Goal: Task Accomplishment & Management: Use online tool/utility

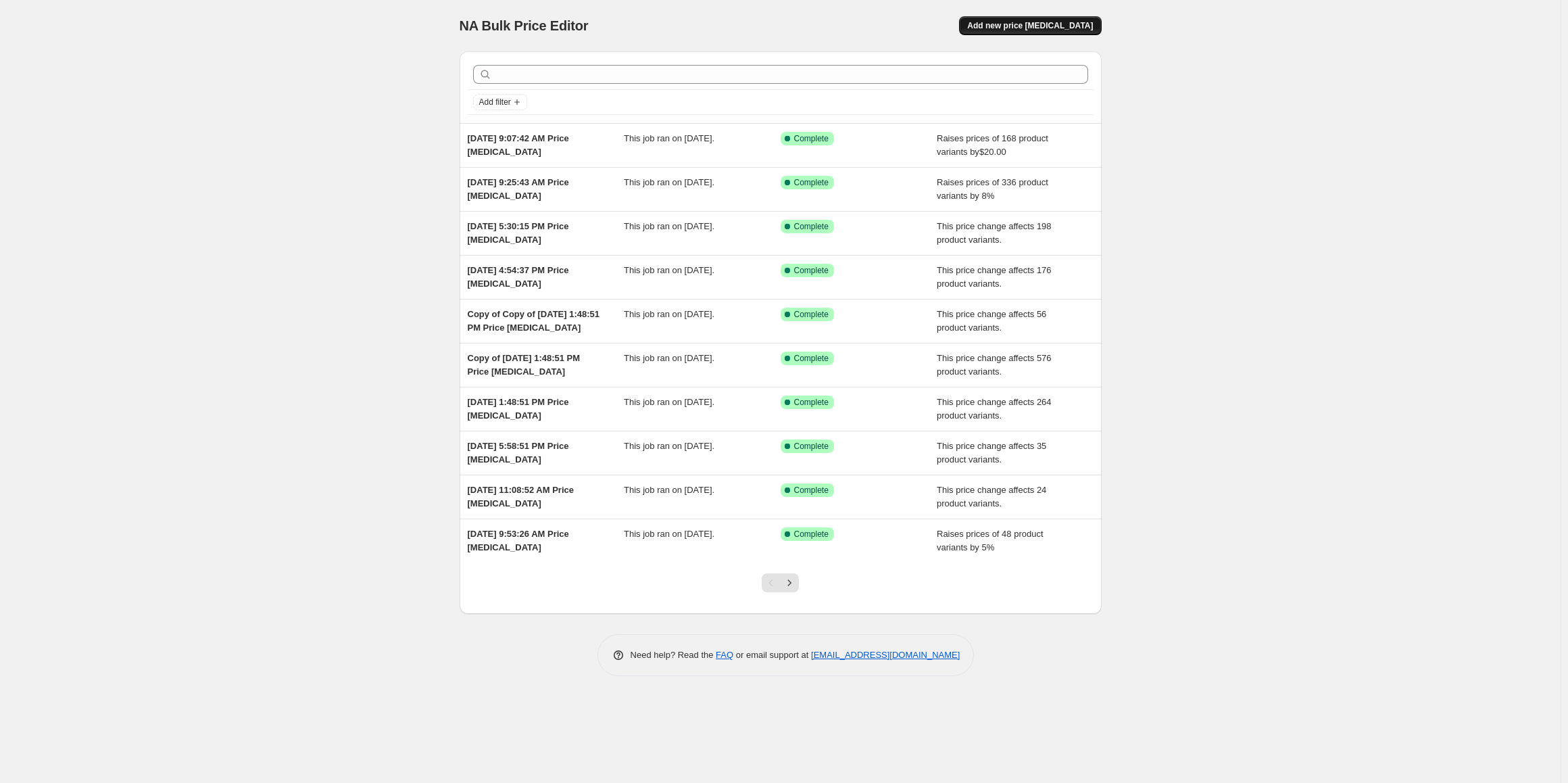
click at [1054, 30] on span "Add new price [MEDICAL_DATA]" at bounding box center [1030, 26] width 126 height 11
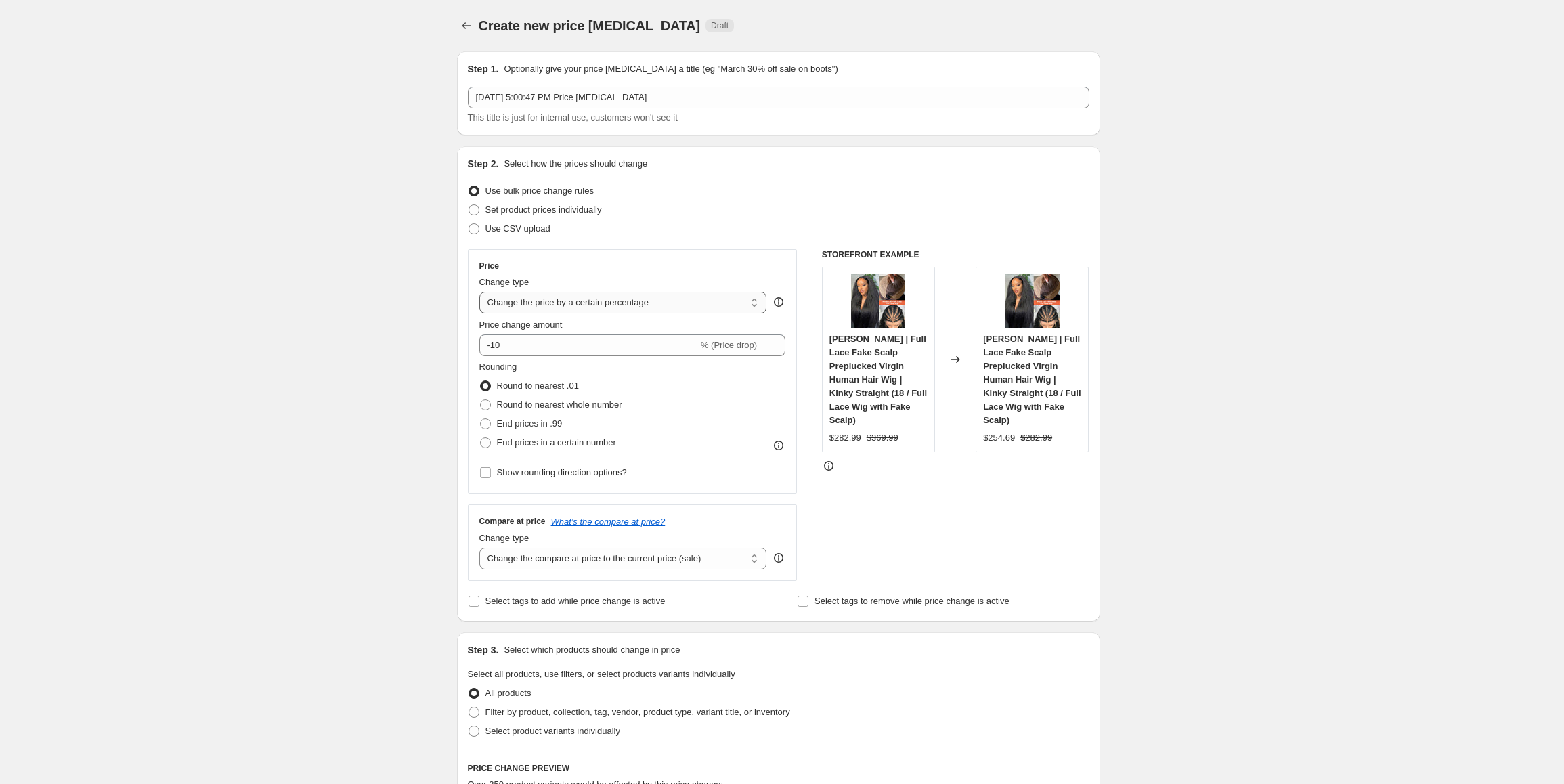
click at [657, 304] on select "Change the price to a certain amount Change the price by a certain amount Chang…" at bounding box center [623, 303] width 288 height 21
select select "no_change"
click at [482, 292] on select "Change the price to a certain amount Change the price by a certain amount Chang…" at bounding box center [623, 303] width 288 height 21
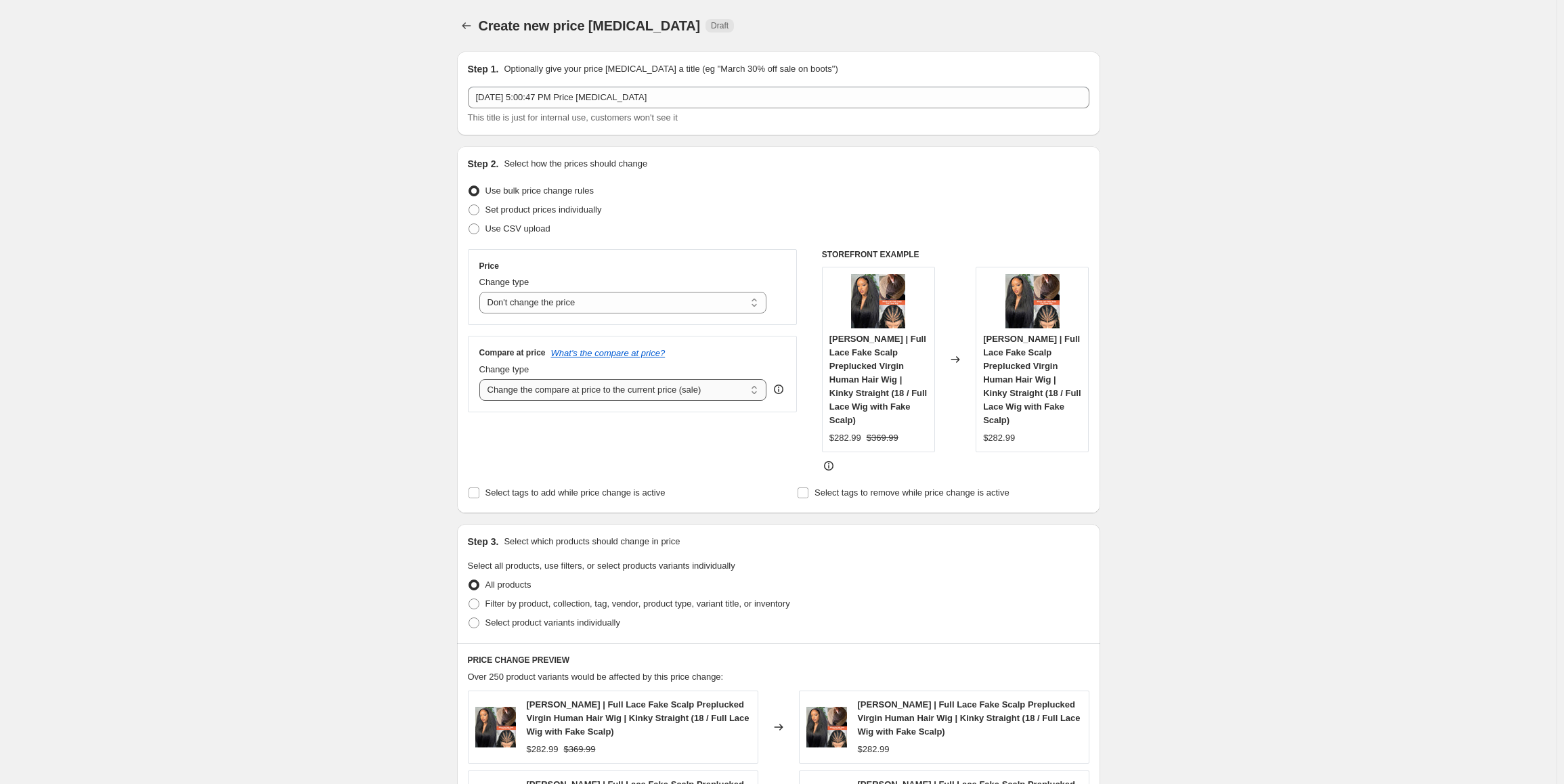
click at [621, 395] on select "Change the compare at price to the current price (sale) Change the compare at p…" at bounding box center [623, 390] width 288 height 21
select select "pp"
click at [482, 379] on select "Change the compare at price to the current price (sale) Change the compare at p…" at bounding box center [623, 390] width 288 height 21
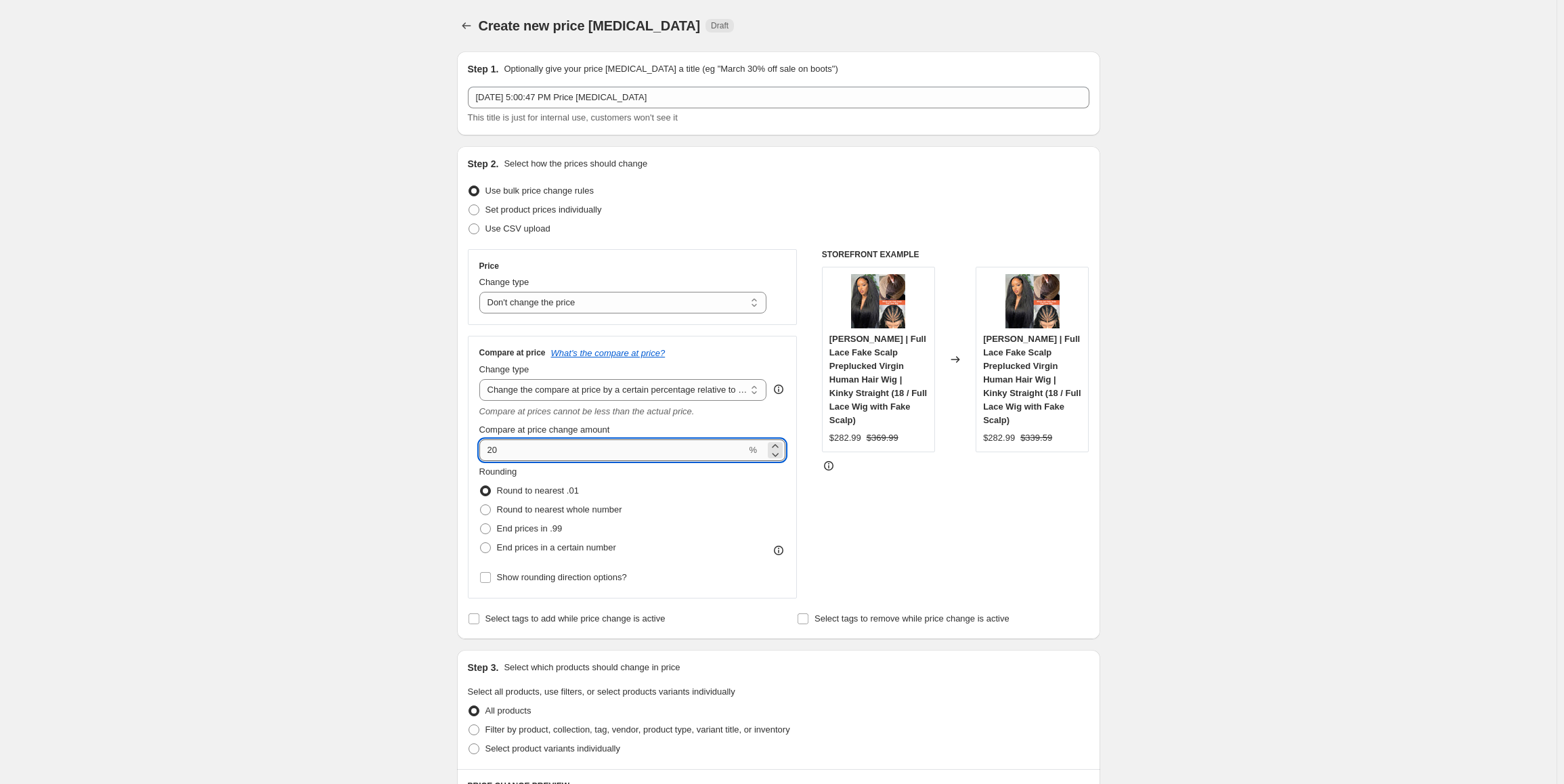
drag, startPoint x: 510, startPoint y: 454, endPoint x: 486, endPoint y: 452, distance: 24.1
click at [486, 452] on input "20" at bounding box center [613, 450] width 268 height 21
type input "35"
click at [489, 531] on span at bounding box center [485, 529] width 11 height 11
click at [481, 524] on input "End prices in .99" at bounding box center [480, 523] width 1 height 1
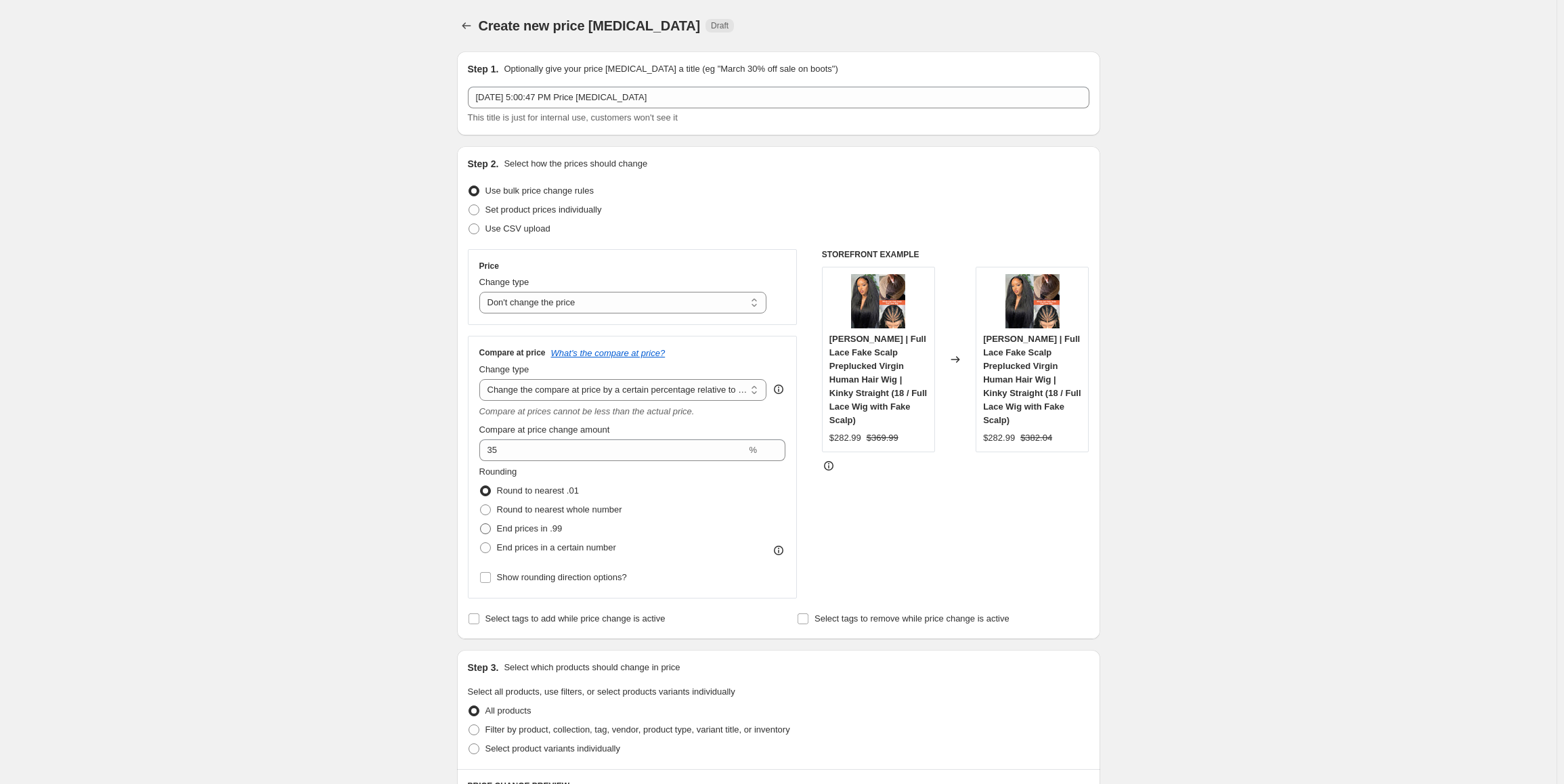
radio input "true"
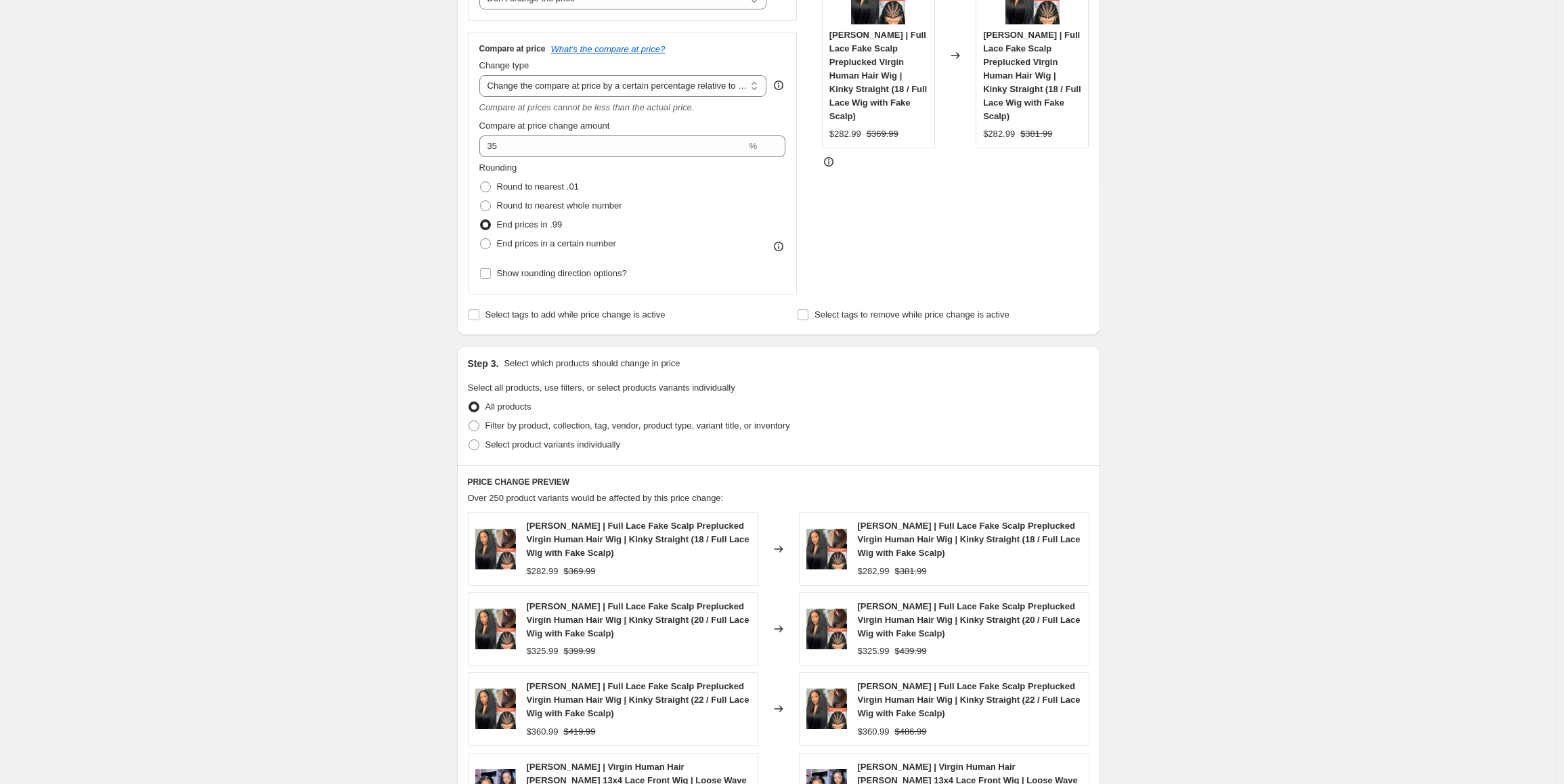
scroll to position [339, 0]
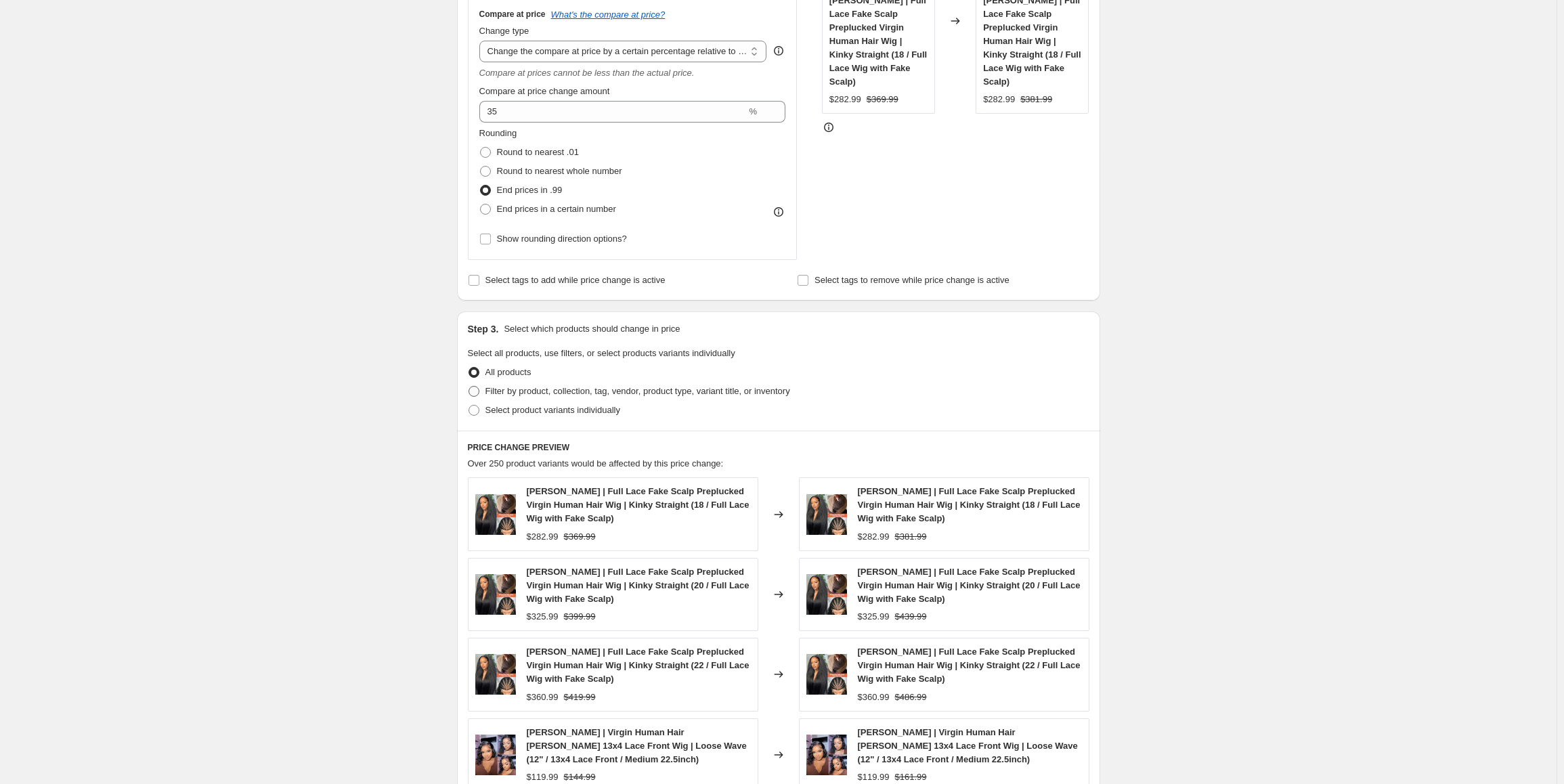
click at [478, 395] on span at bounding box center [474, 391] width 11 height 11
click at [469, 387] on input "Filter by product, collection, tag, vendor, product type, variant title, or inv…" at bounding box center [469, 386] width 1 height 1
radio input "true"
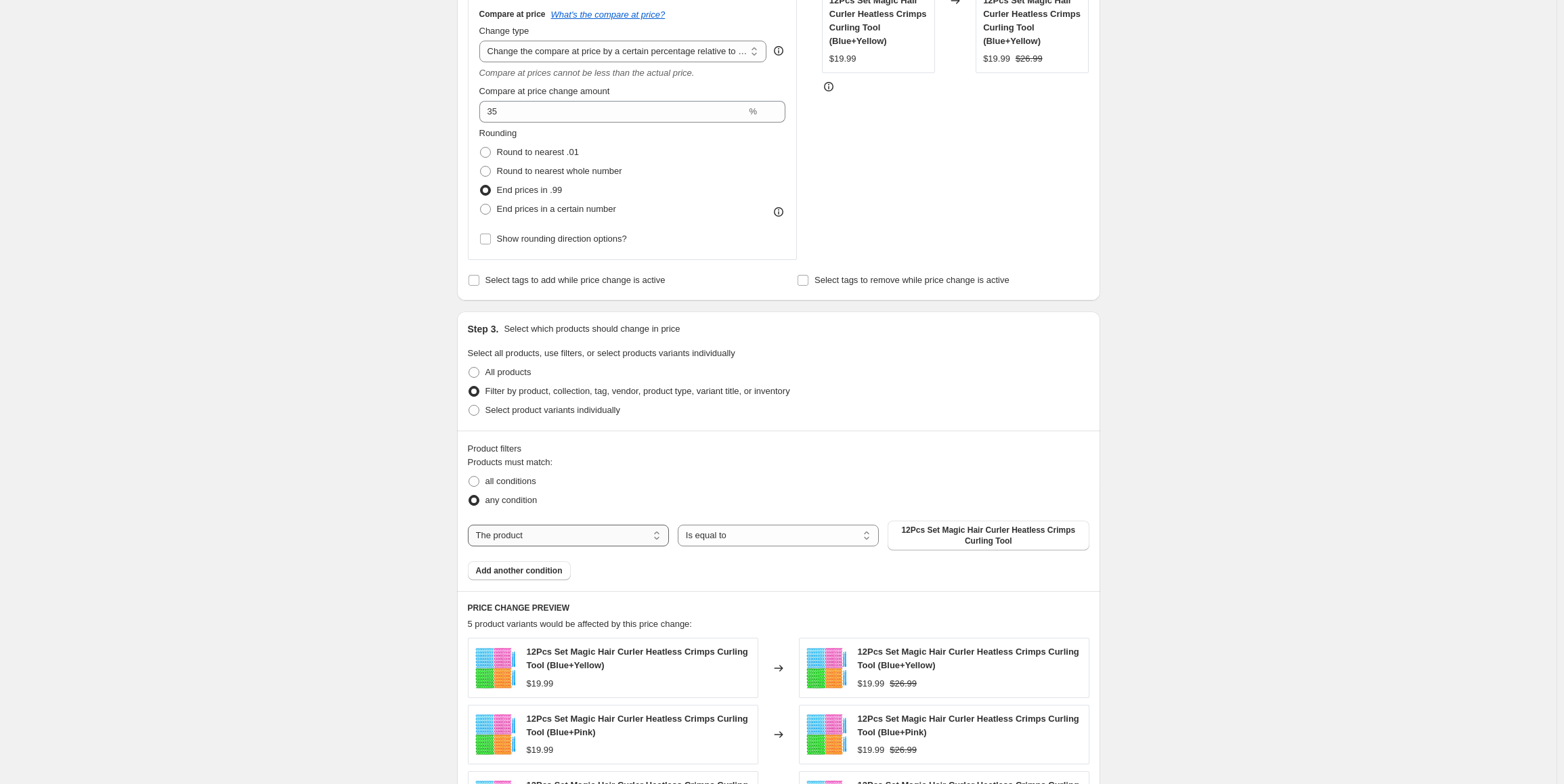
click at [562, 537] on select "The product The product's collection The product's tag The product's vendor The…" at bounding box center [568, 536] width 201 height 21
click at [471, 525] on select "The product The product's collection The product's tag The product's vendor The…" at bounding box center [568, 536] width 201 height 21
click at [955, 539] on span "12Pcs Set Magic Hair Curler Heatless Crimps Curling Tool" at bounding box center [988, 536] width 185 height 21
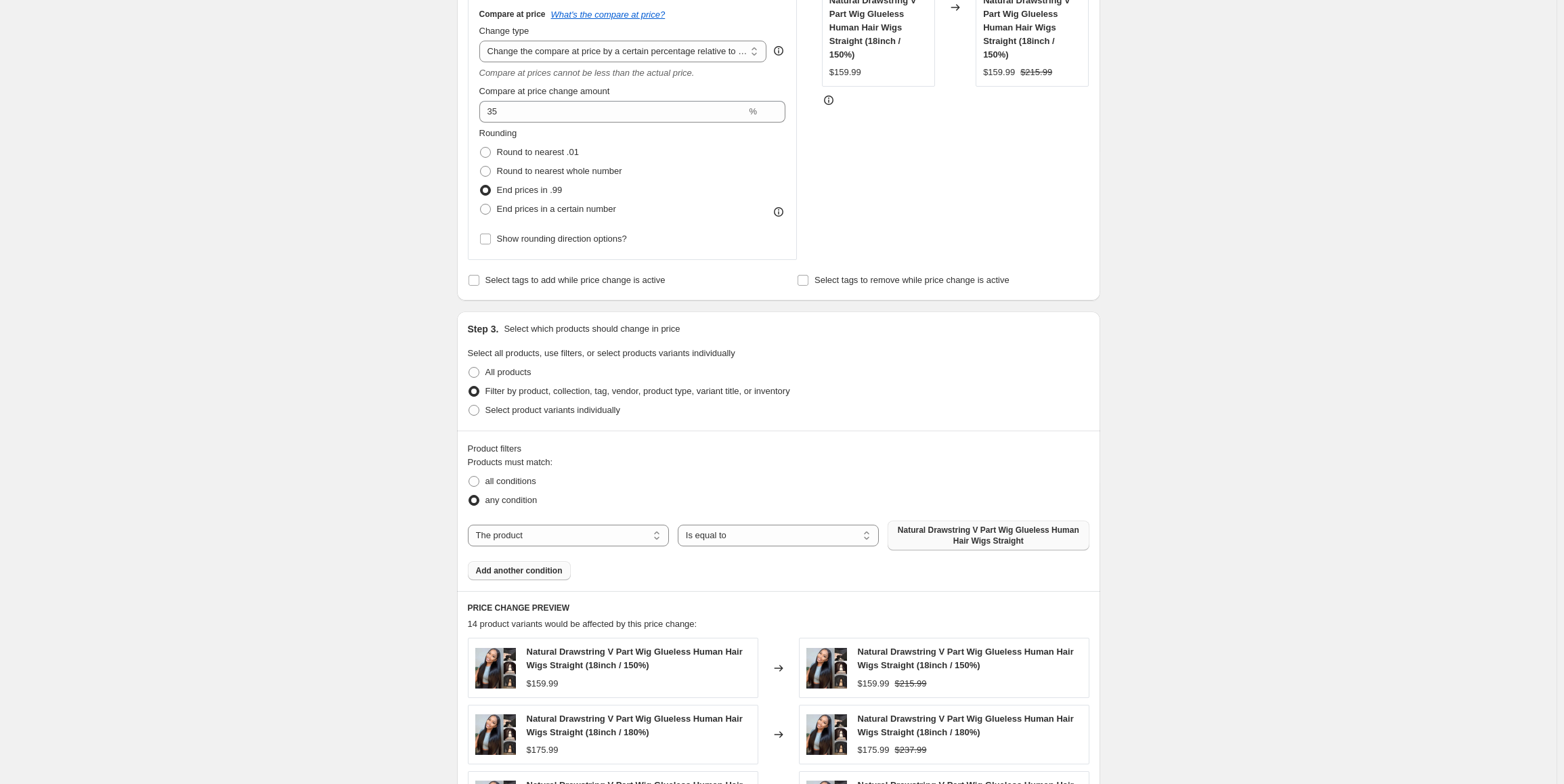
click at [549, 572] on span "Add another condition" at bounding box center [519, 571] width 86 height 11
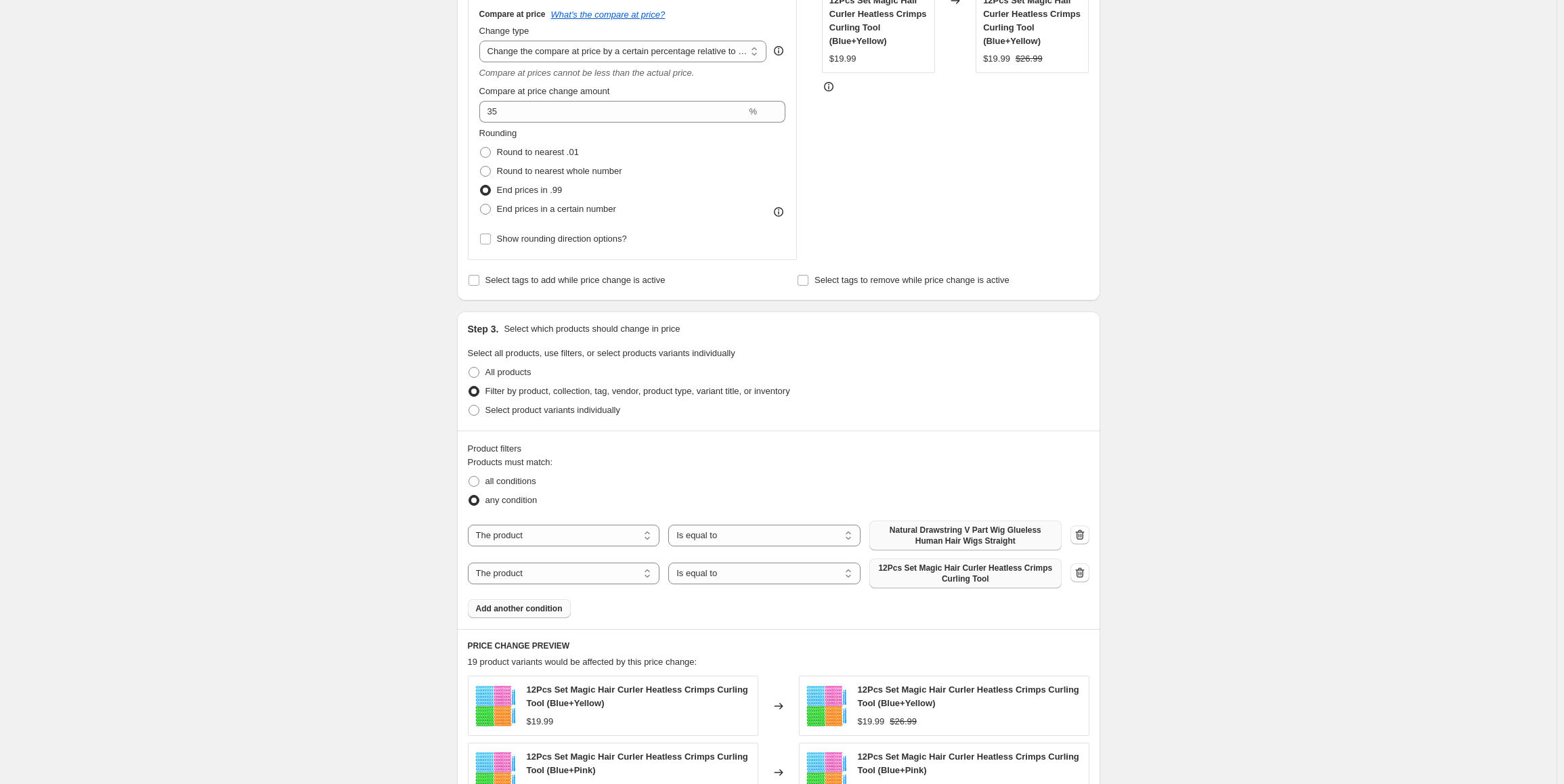
click at [964, 582] on span "12Pcs Set Magic Hair Curler Heatless Crimps Curling Tool" at bounding box center [965, 573] width 176 height 21
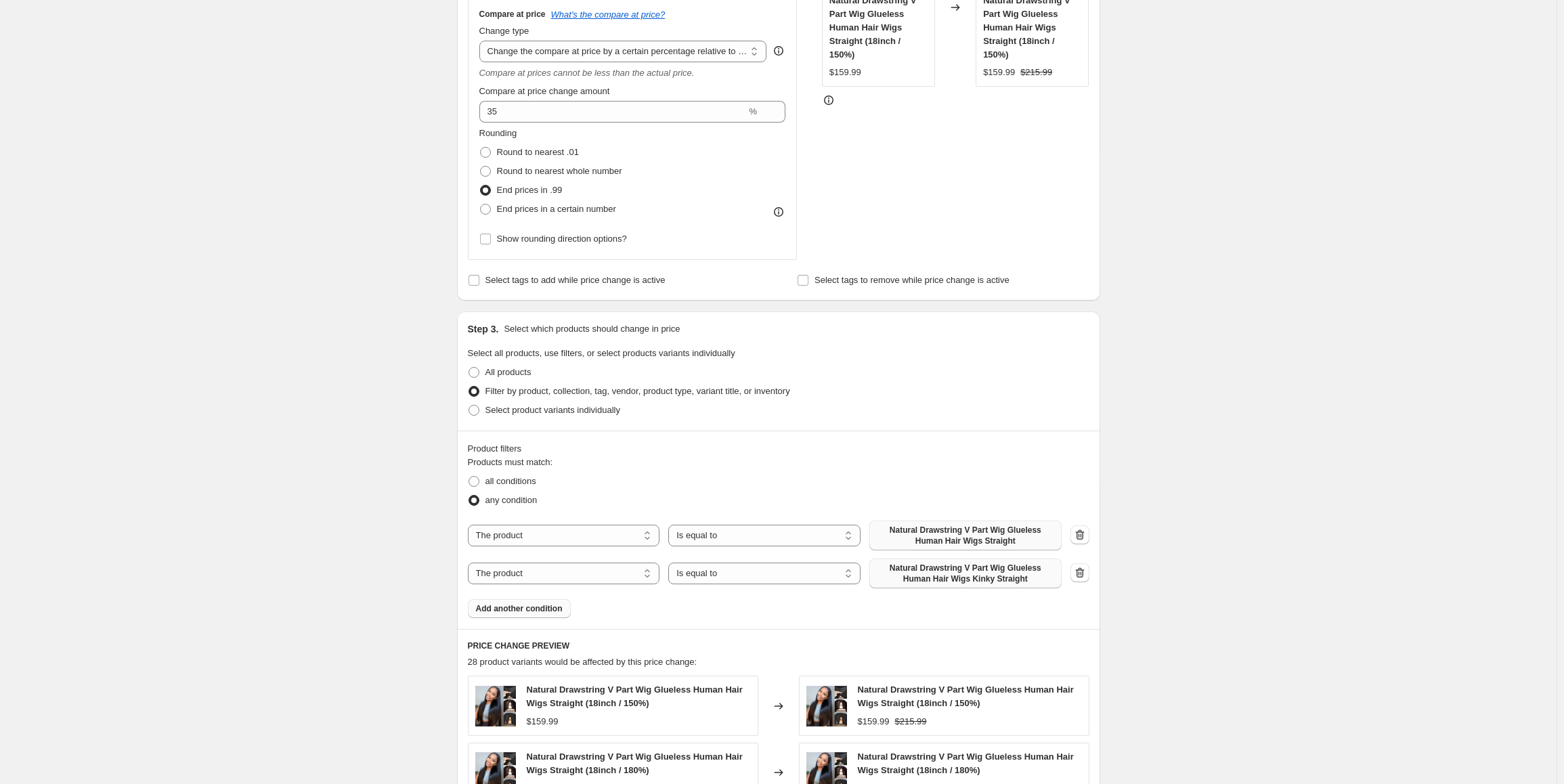
click at [537, 608] on span "Add another condition" at bounding box center [519, 608] width 86 height 11
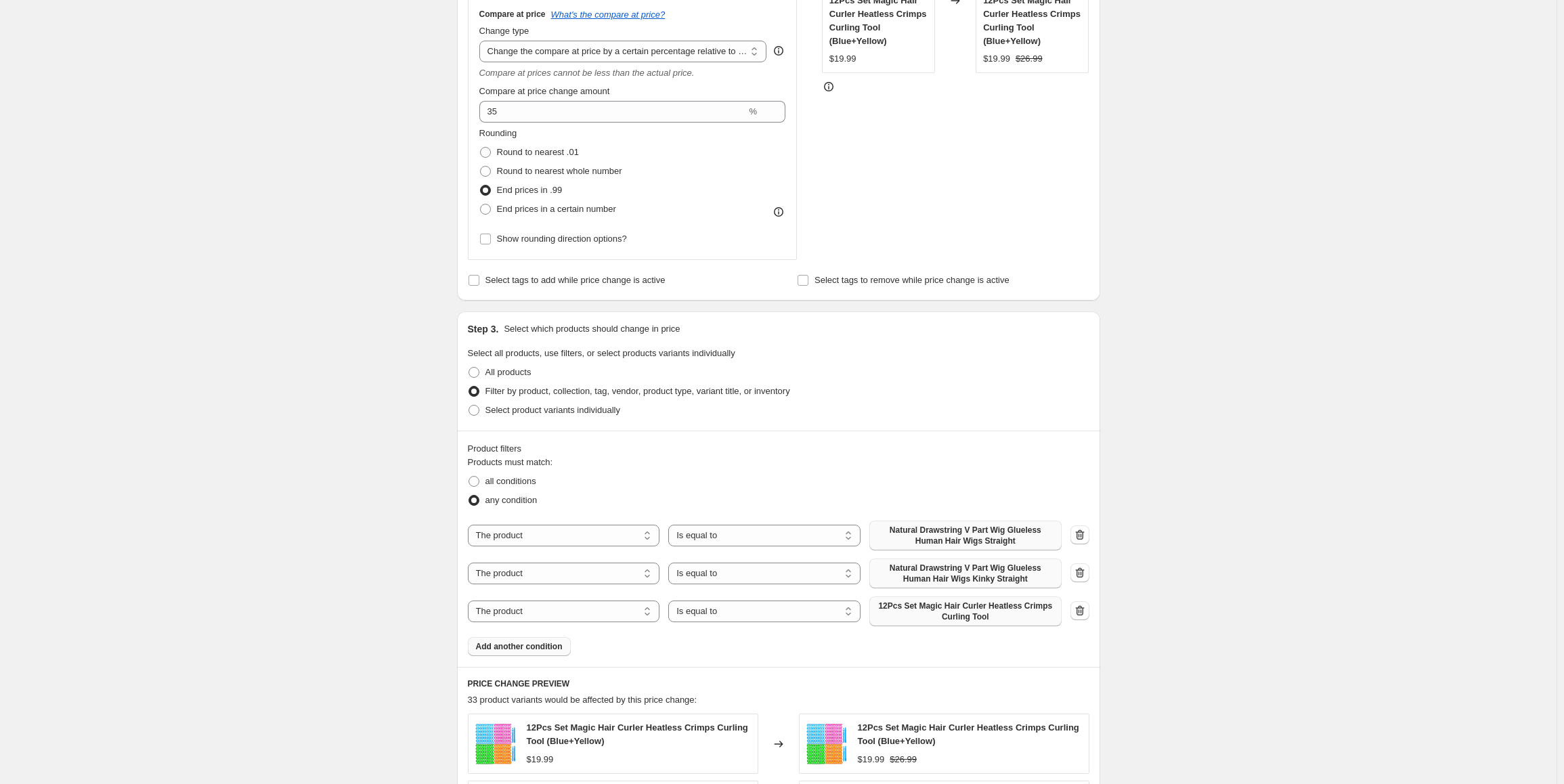
click at [979, 618] on span "12Pcs Set Magic Hair Curler Heatless Crimps Curling Tool" at bounding box center [965, 611] width 176 height 21
click at [535, 652] on span "Add another condition" at bounding box center [519, 646] width 86 height 11
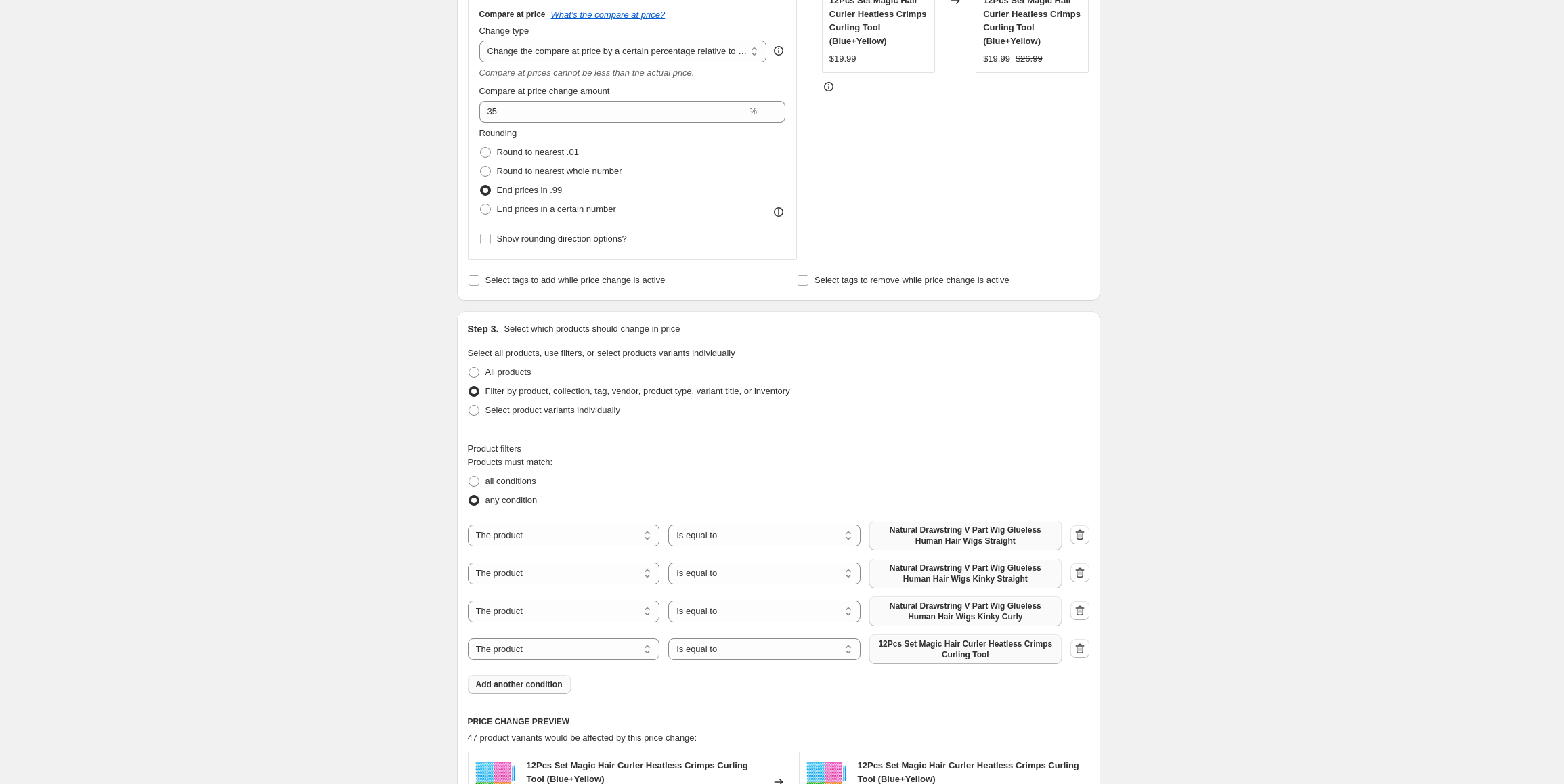
click at [959, 650] on span "12Pcs Set Magic Hair Curler Heatless Crimps Curling Tool" at bounding box center [965, 649] width 176 height 21
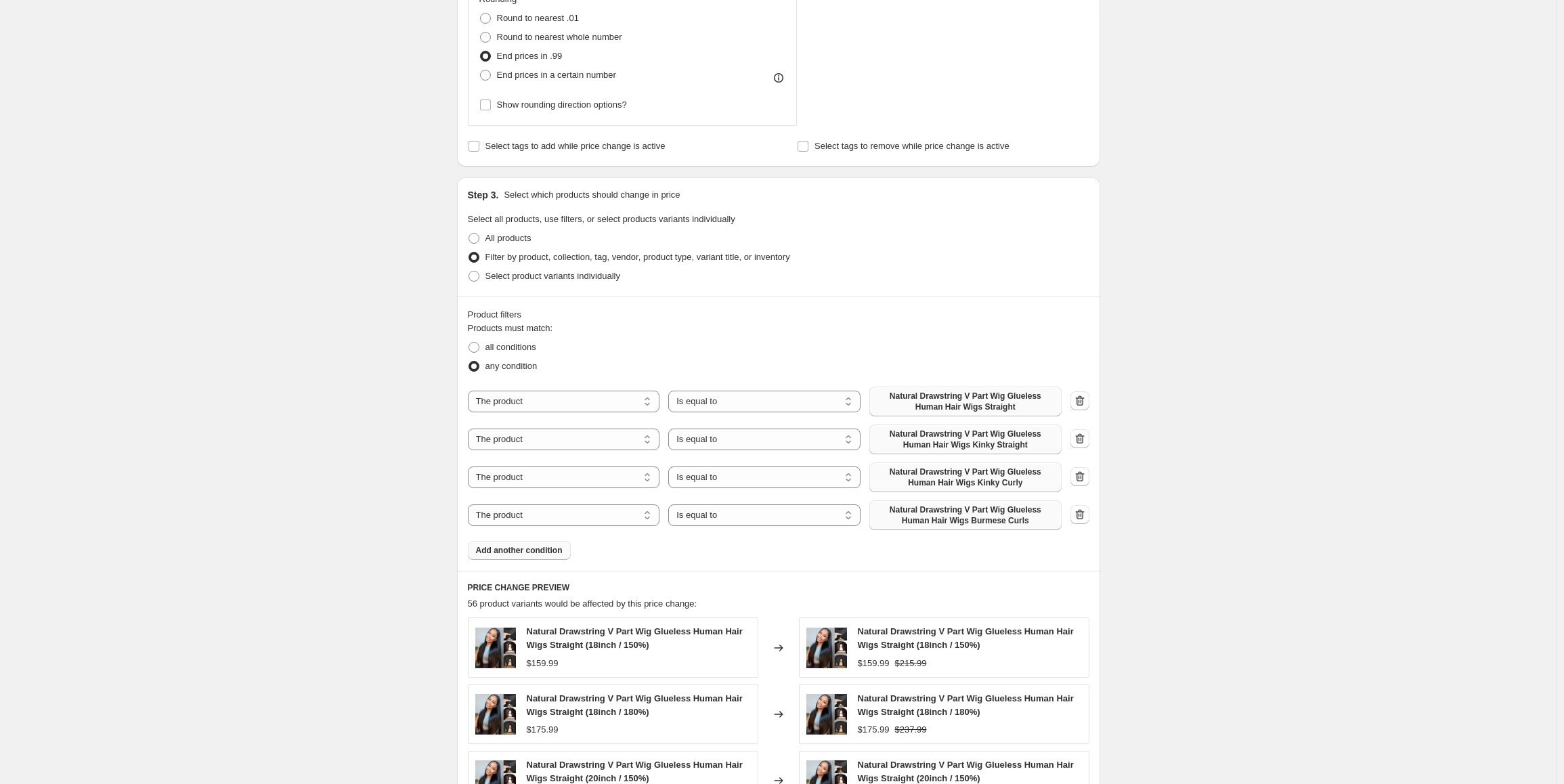
scroll to position [474, 0]
click at [518, 548] on span "Add another condition" at bounding box center [519, 549] width 86 height 11
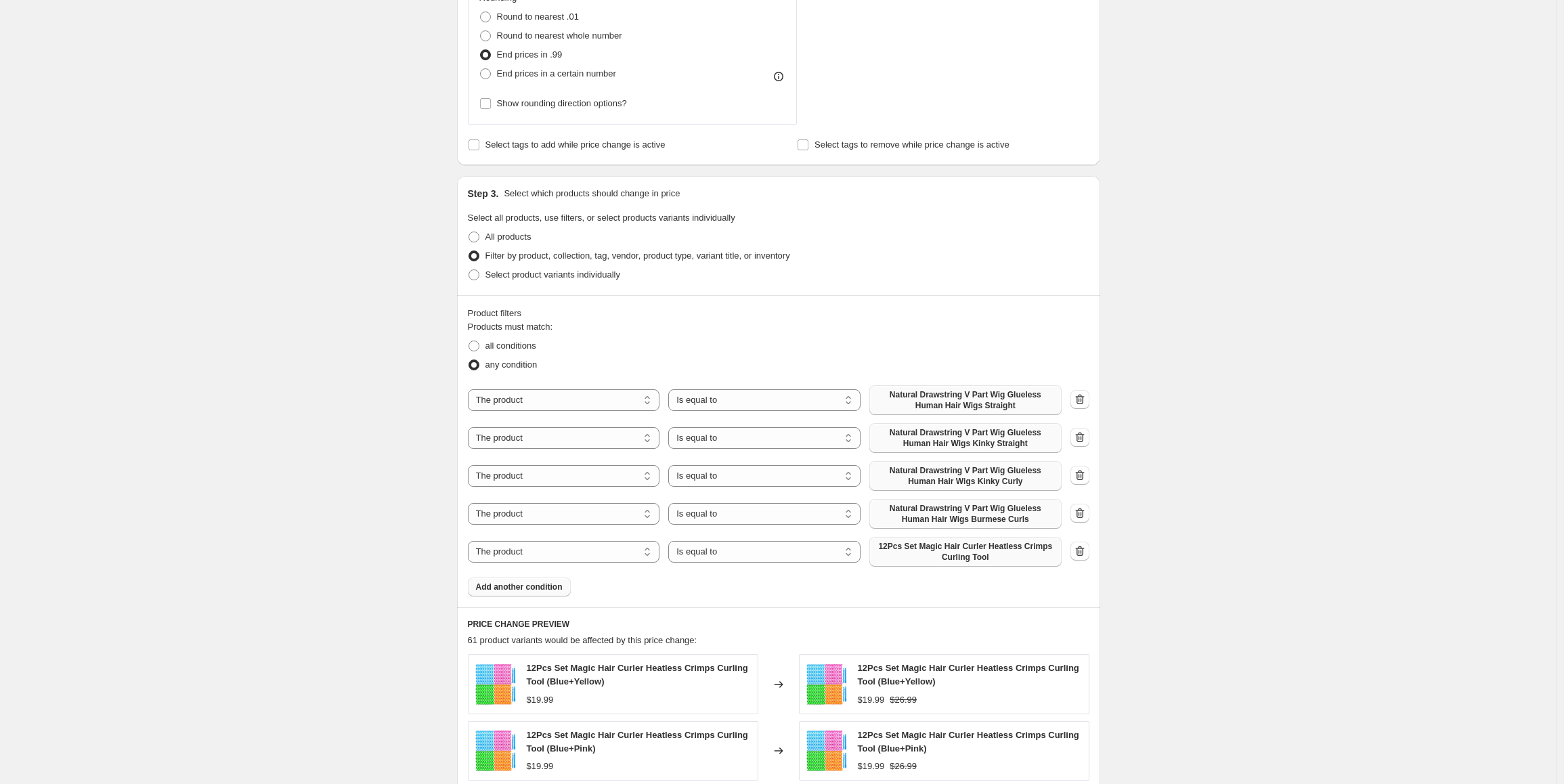
click at [959, 546] on span "12Pcs Set Magic Hair Curler Heatless Crimps Curling Tool" at bounding box center [965, 552] width 176 height 21
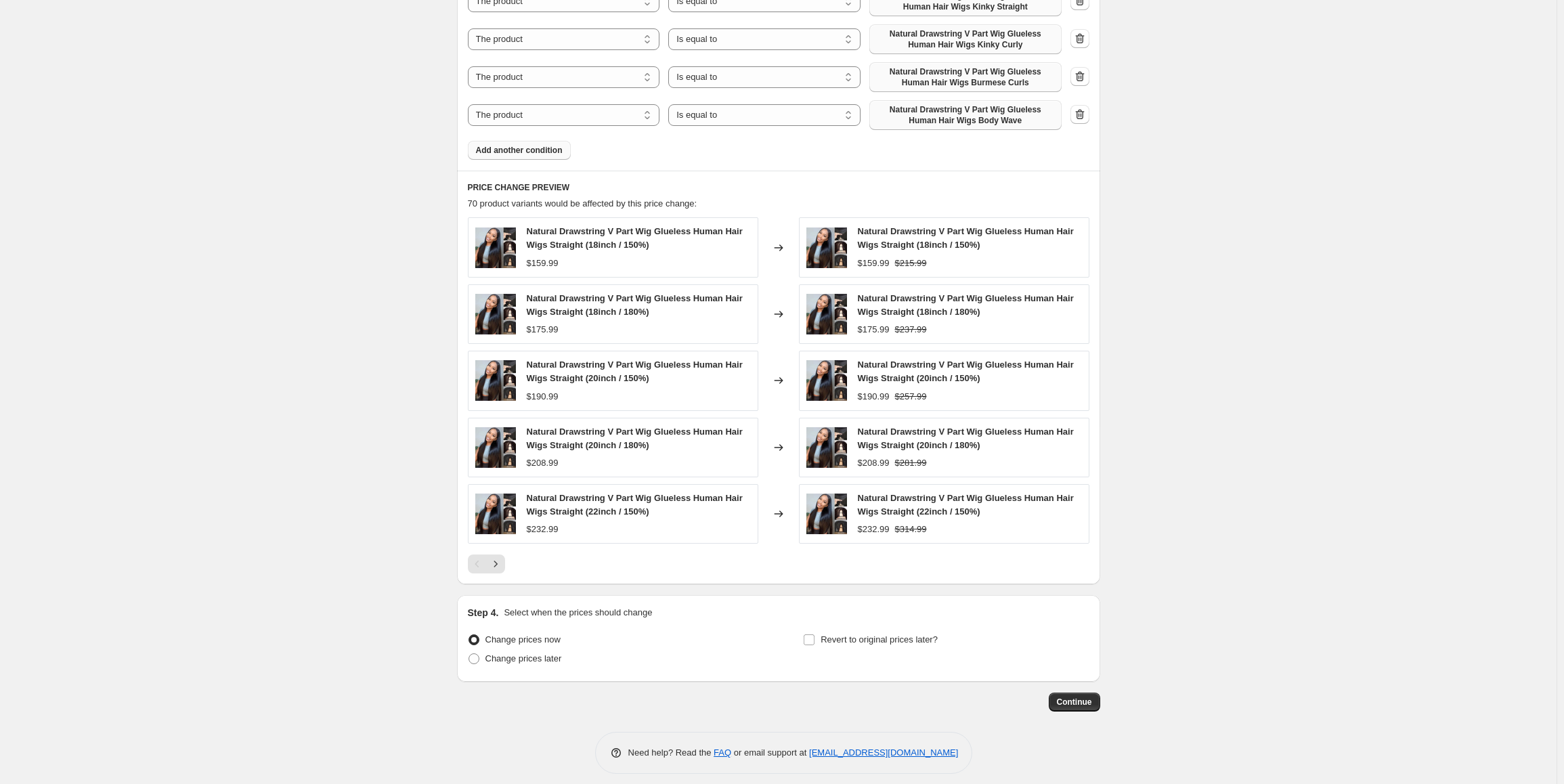
scroll to position [922, 0]
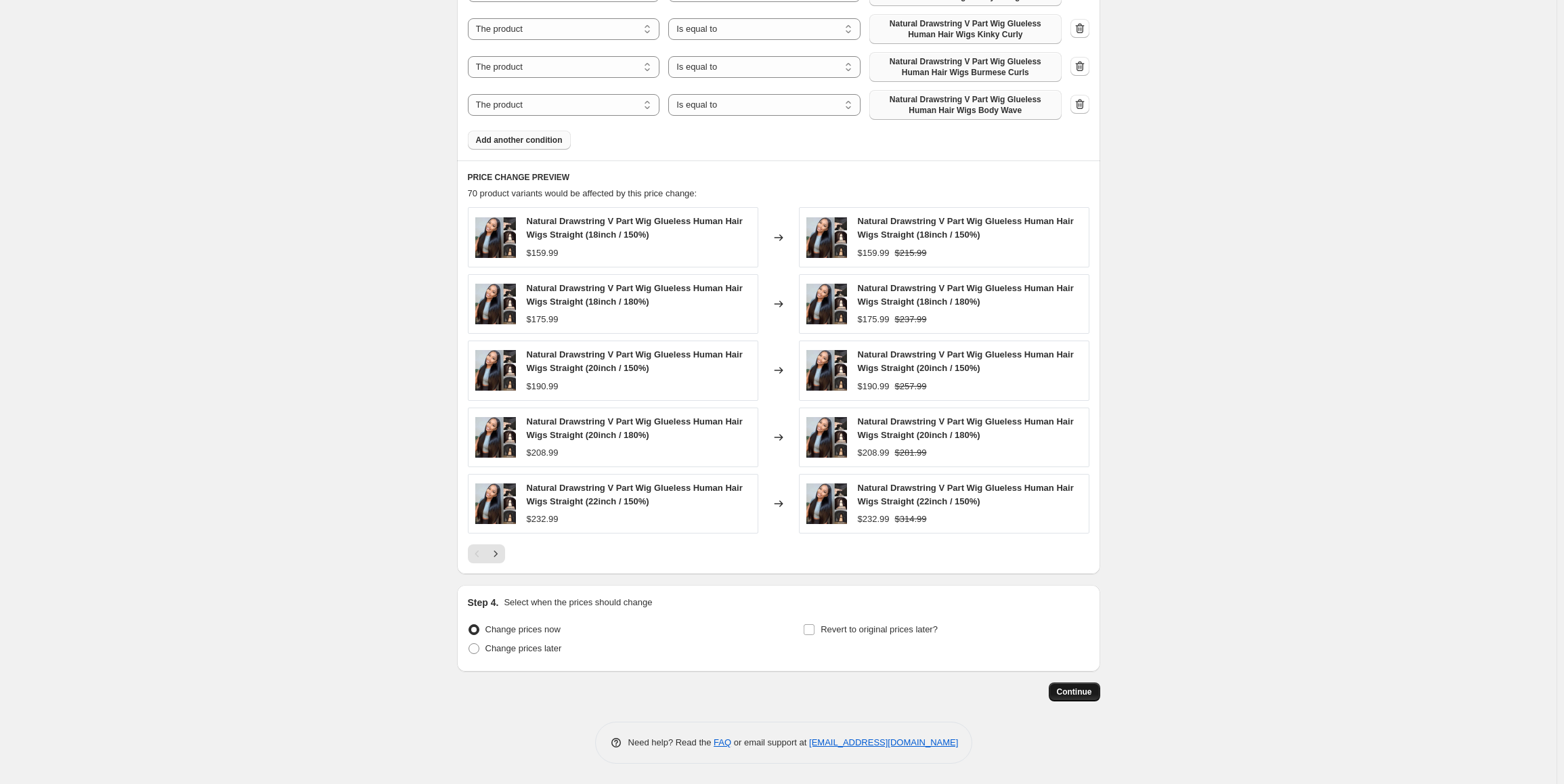
click at [1066, 691] on span "Continue" at bounding box center [1075, 692] width 35 height 11
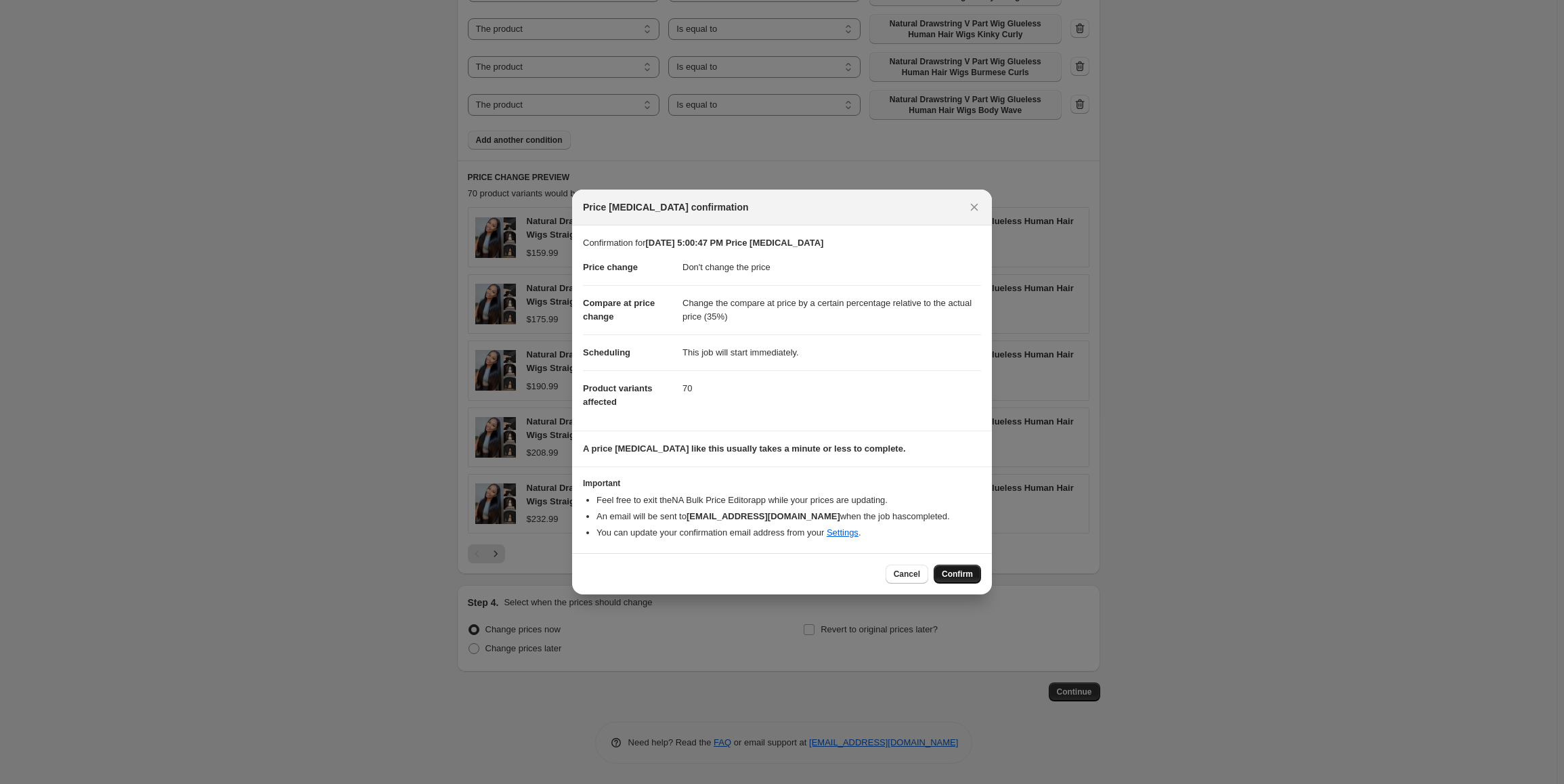
click at [968, 575] on span "Confirm" at bounding box center [957, 574] width 31 height 11
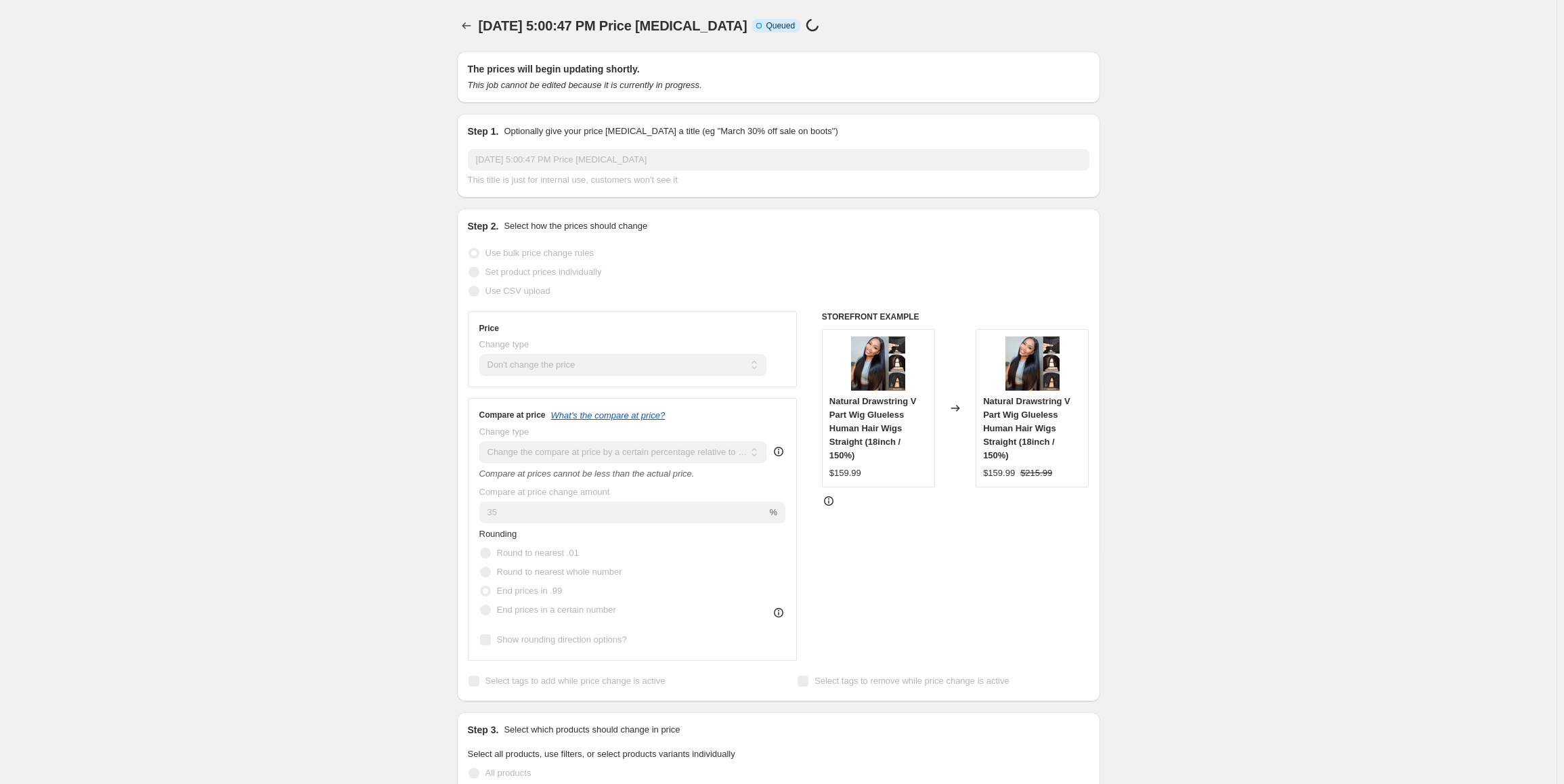
scroll to position [922, 0]
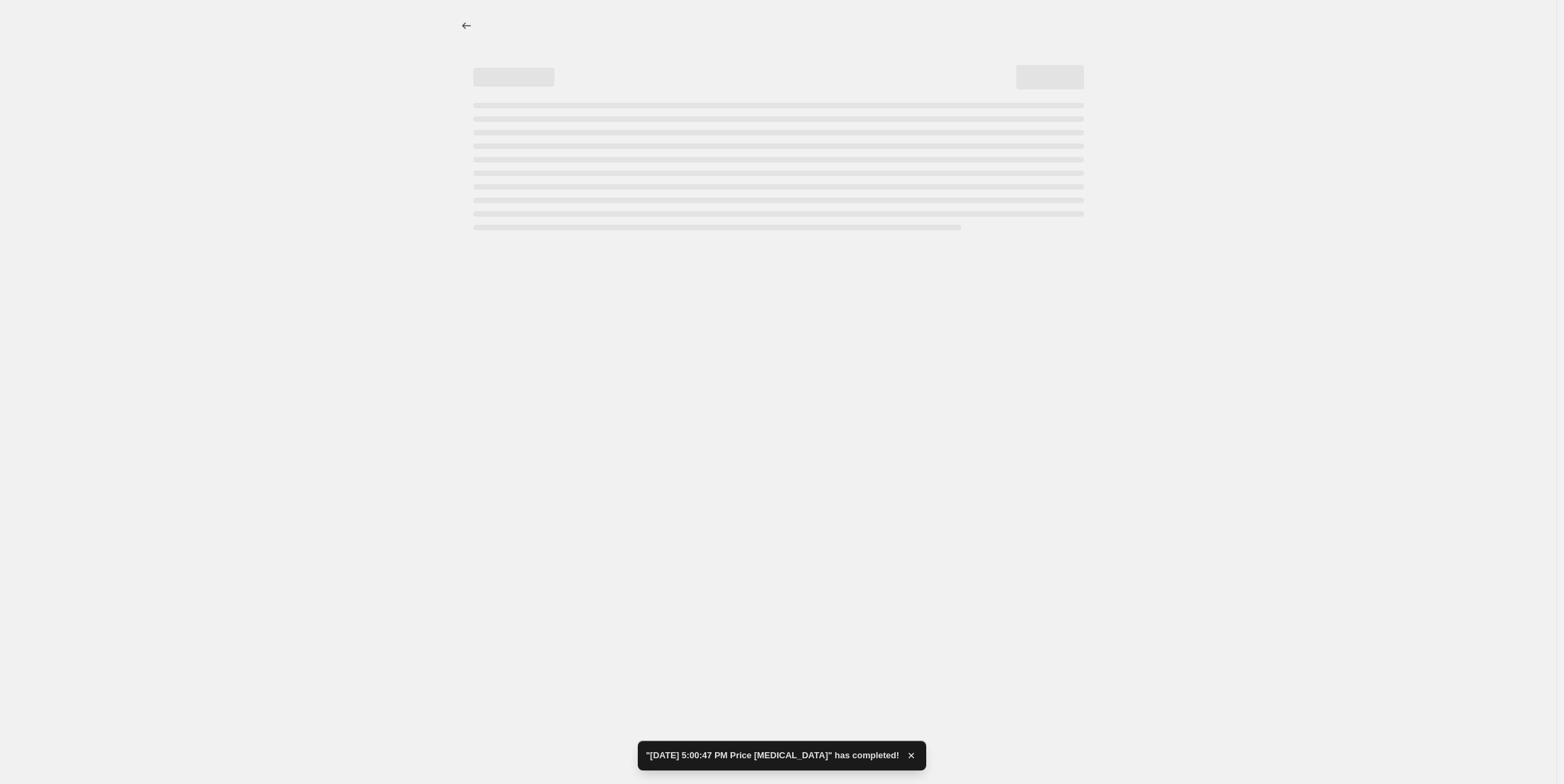
select select "no_change"
select select "pp"
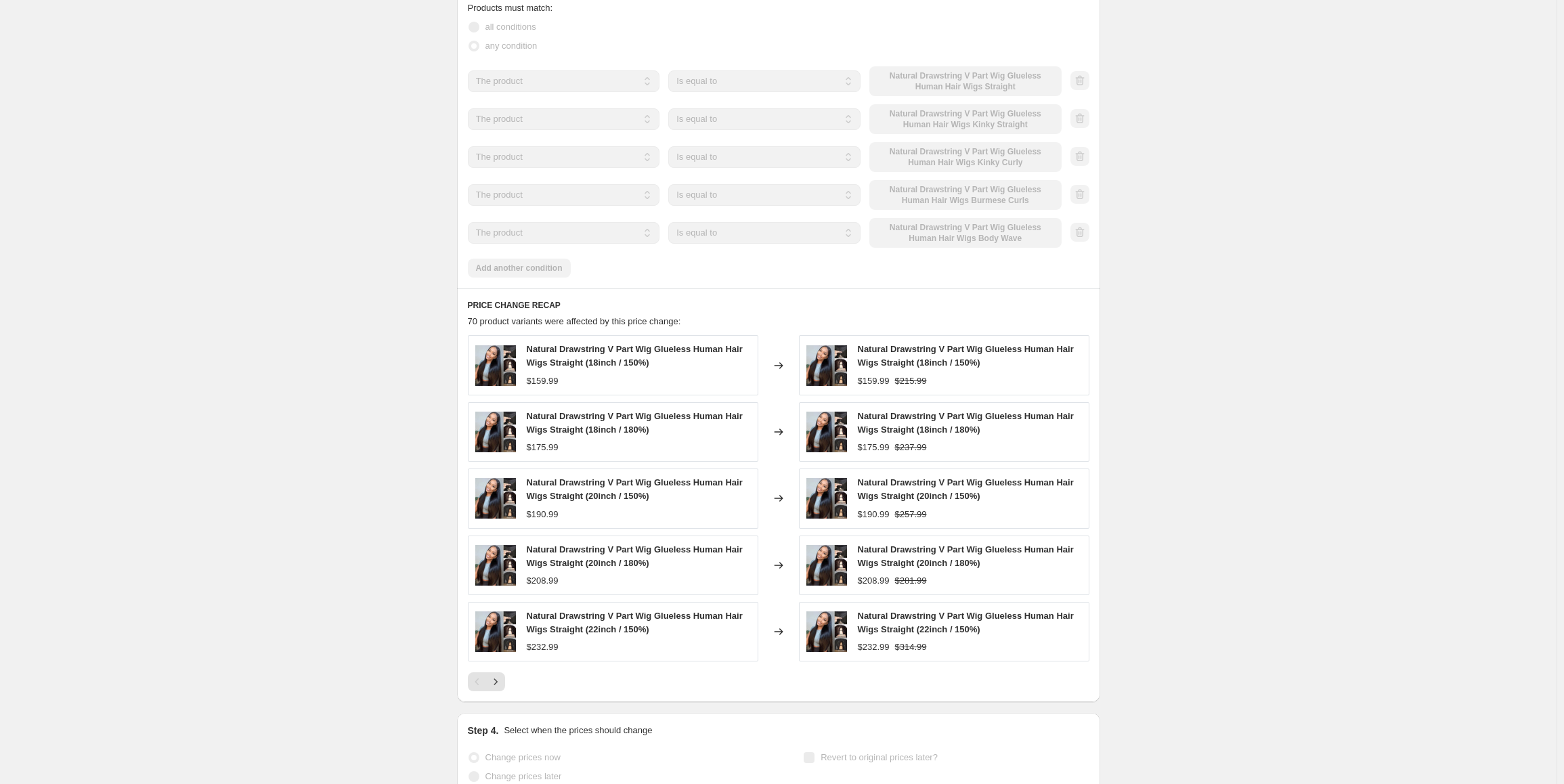
scroll to position [0, 0]
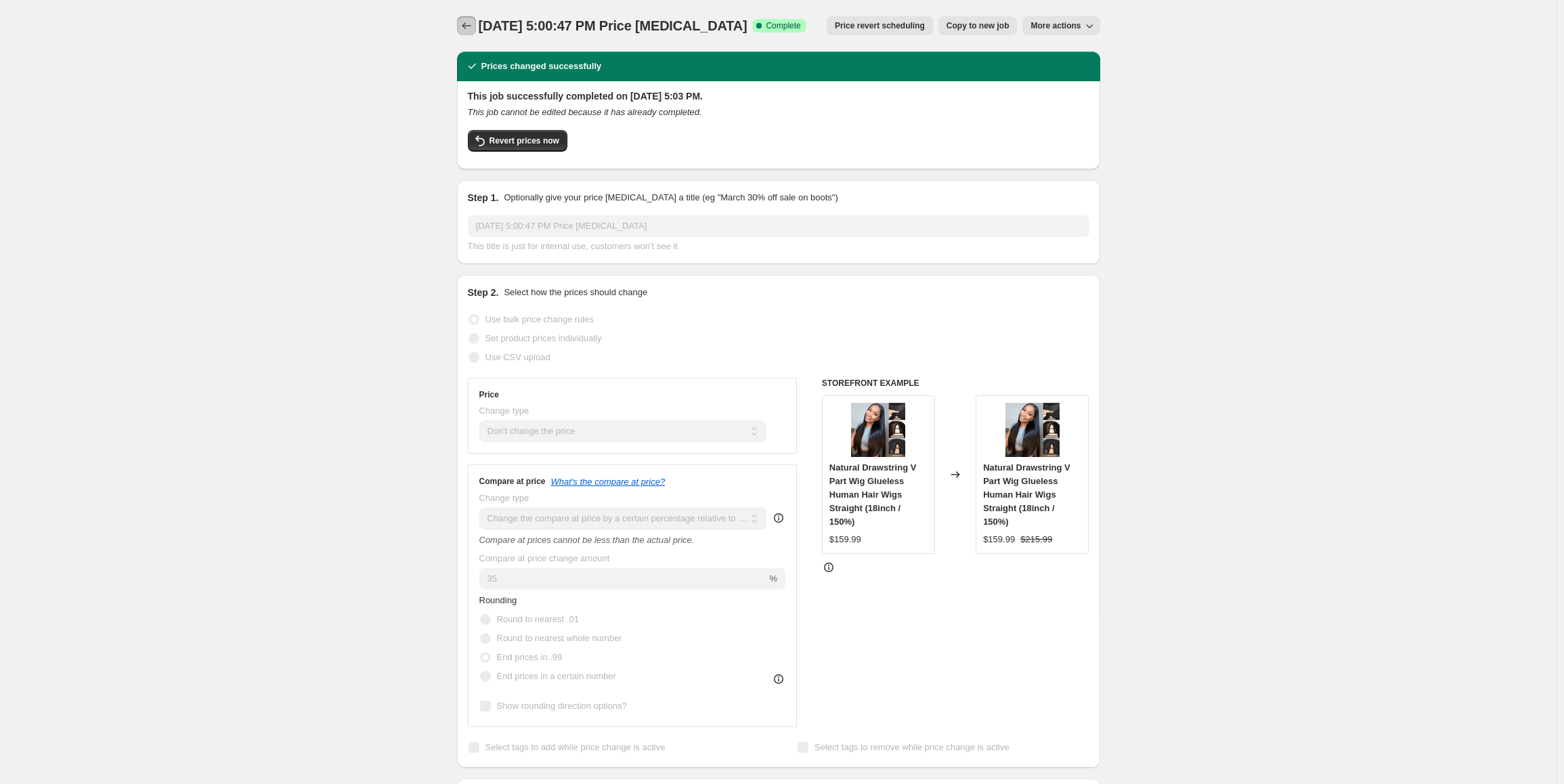
click at [472, 27] on icon "Price change jobs" at bounding box center [467, 26] width 14 height 14
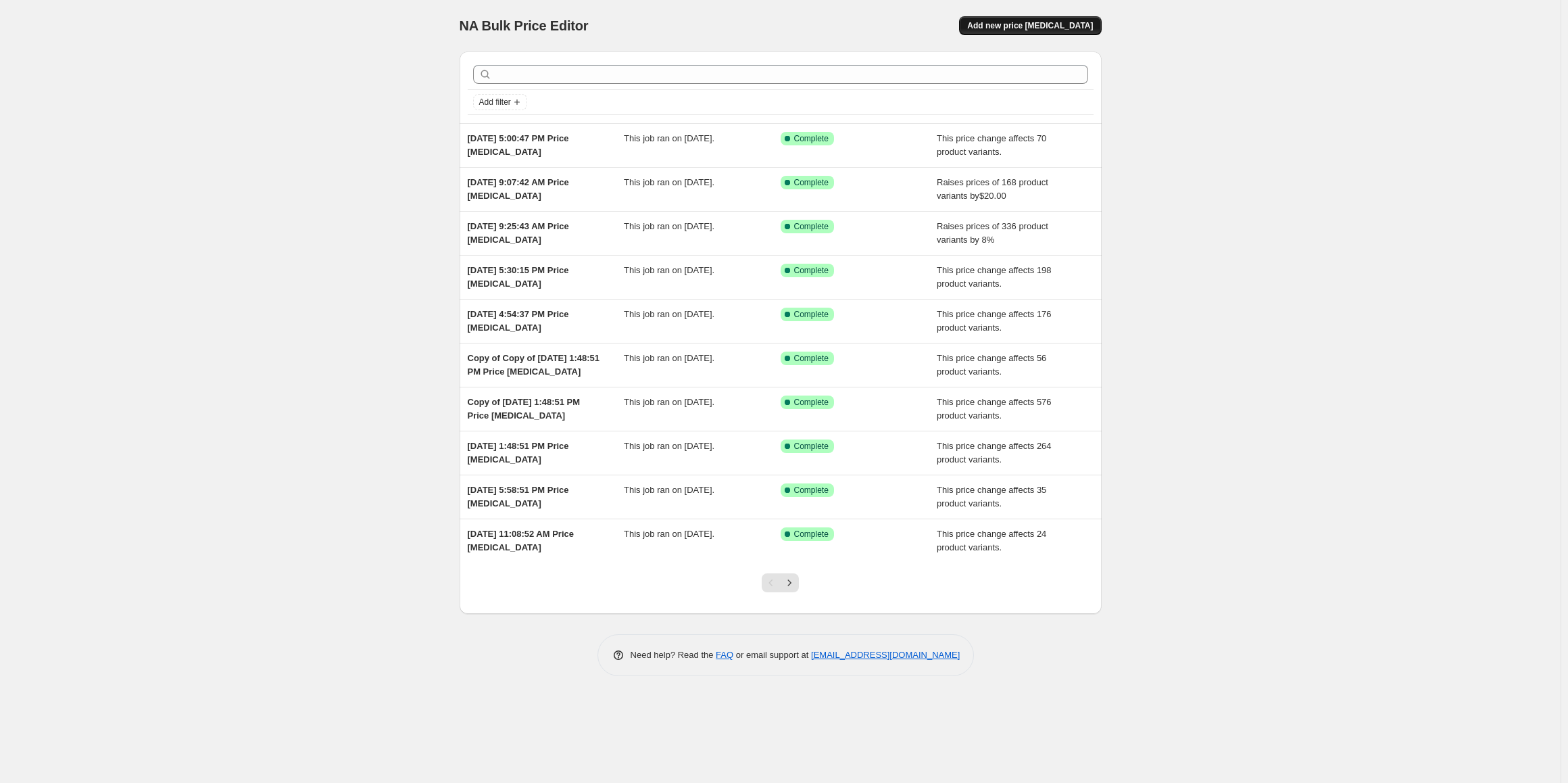
click at [1051, 29] on span "Add new price change job" at bounding box center [1030, 26] width 126 height 11
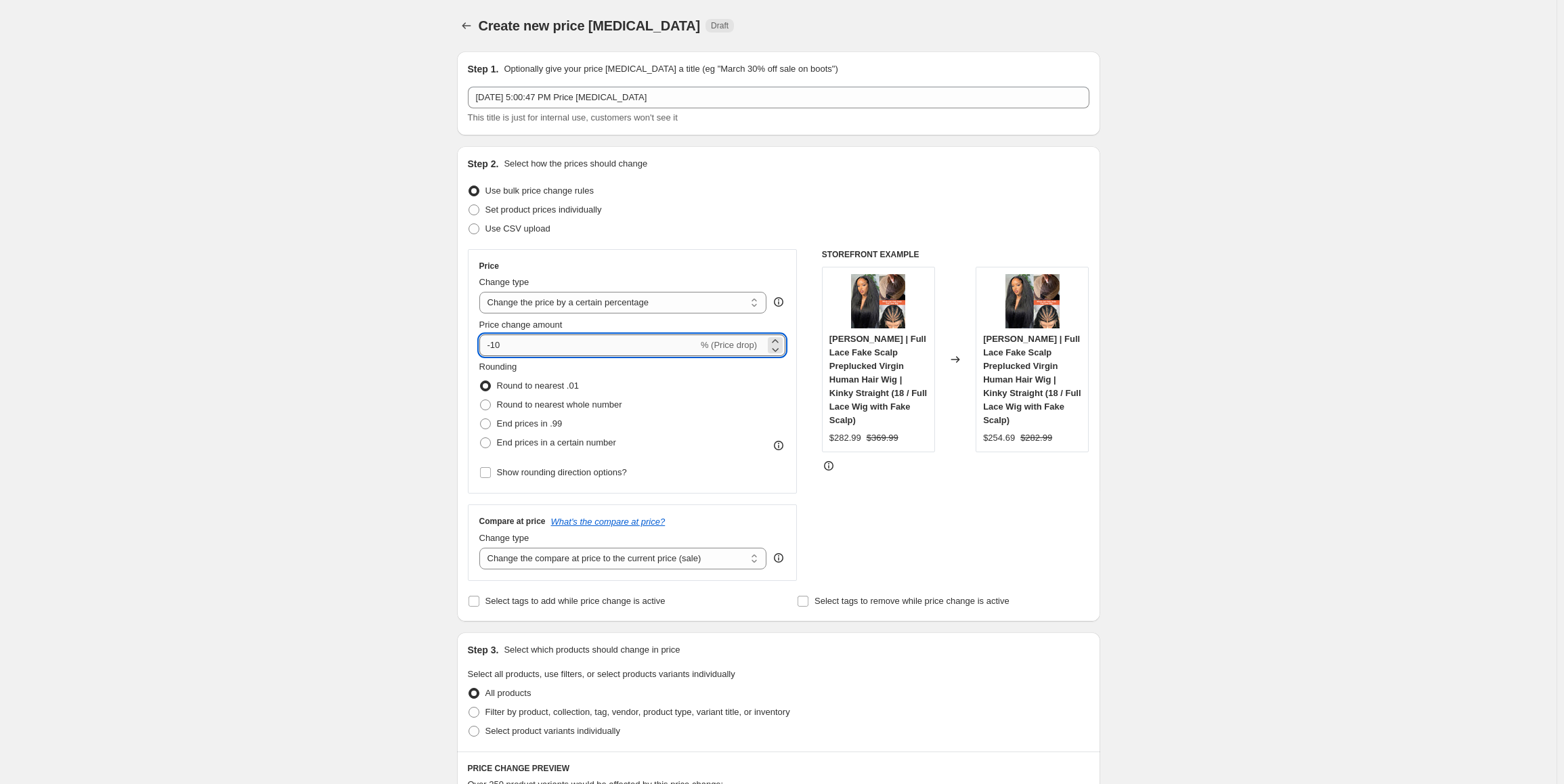
drag, startPoint x: 508, startPoint y: 348, endPoint x: 495, endPoint y: 348, distance: 13.0
click at [495, 348] on input "-10" at bounding box center [589, 345] width 219 height 21
click at [656, 306] on select "Change the price to a certain amount Change the price by a certain amount Chang…" at bounding box center [623, 303] width 288 height 21
select select "by"
click at [482, 292] on select "Change the price to a certain amount Change the price by a certain amount Chang…" at bounding box center [623, 303] width 288 height 21
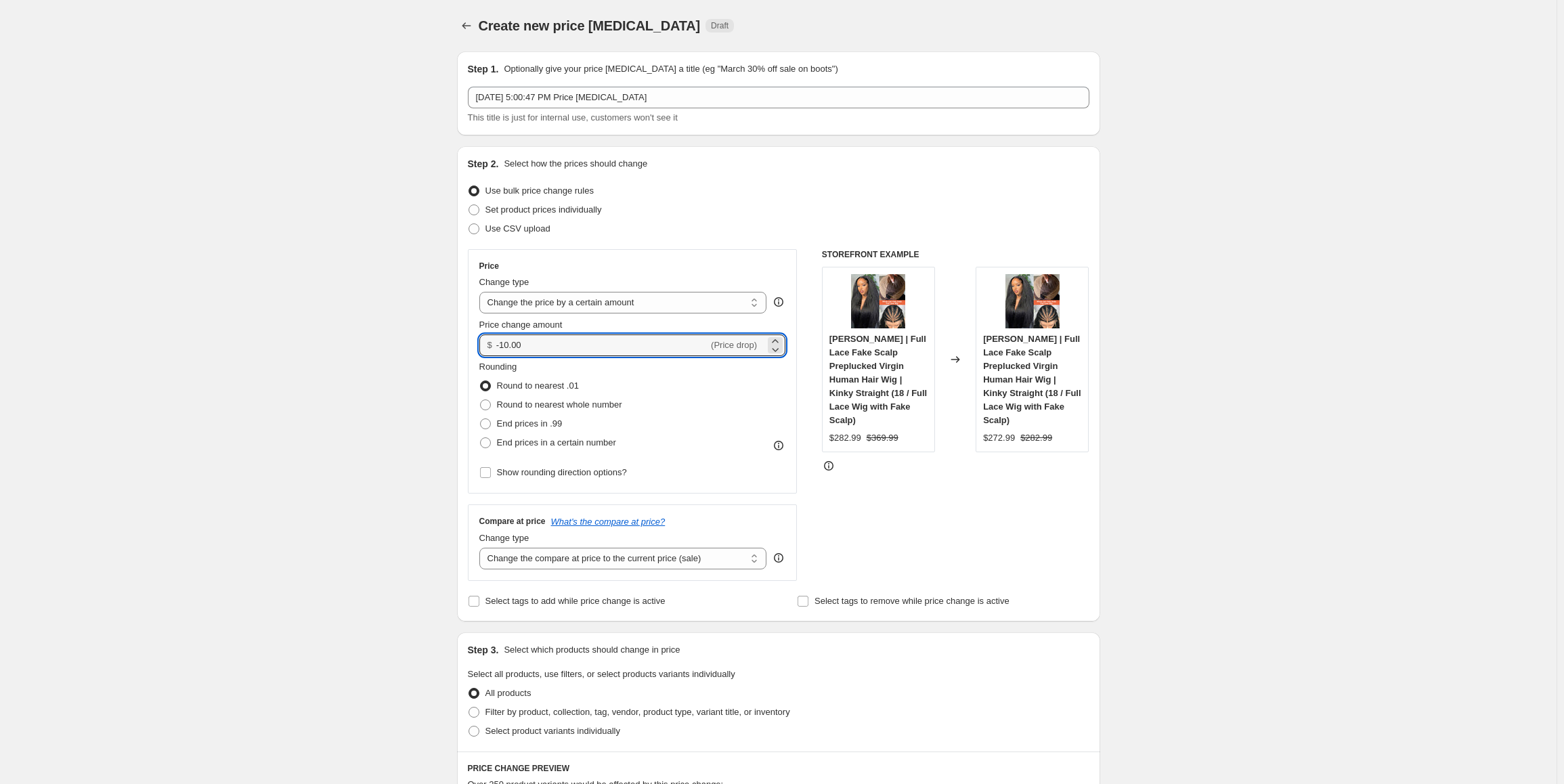
drag, startPoint x: 544, startPoint y: 346, endPoint x: 466, endPoint y: 348, distance: 78.0
click at [466, 348] on div "Step 2. Select how the prices should change Use bulk price change rules Set pro…" at bounding box center [779, 384] width 644 height 475
type input "12.00"
click at [491, 426] on span at bounding box center [485, 423] width 11 height 11
click at [481, 419] on input "End prices in .99" at bounding box center [480, 418] width 1 height 1
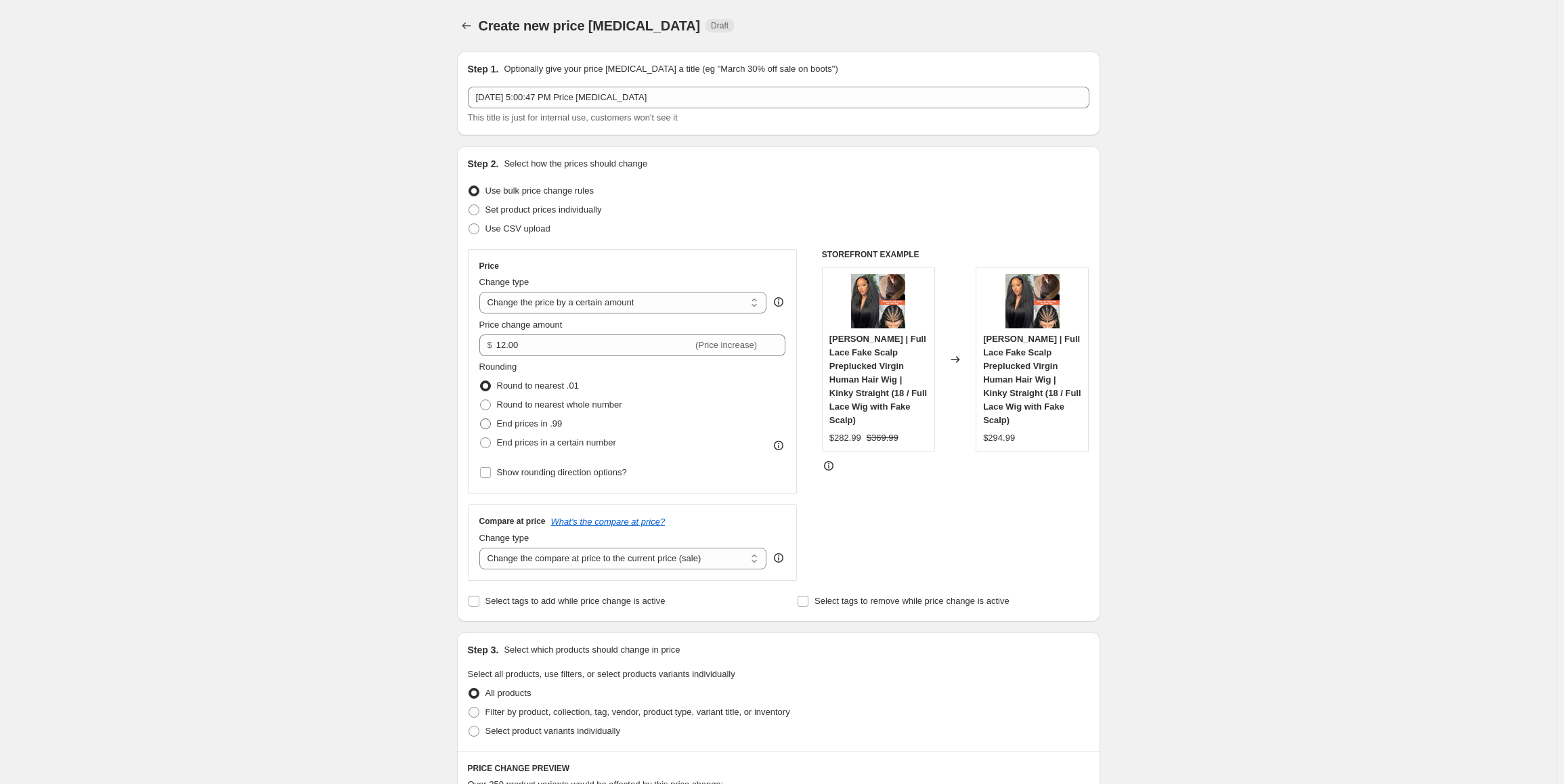
radio input "true"
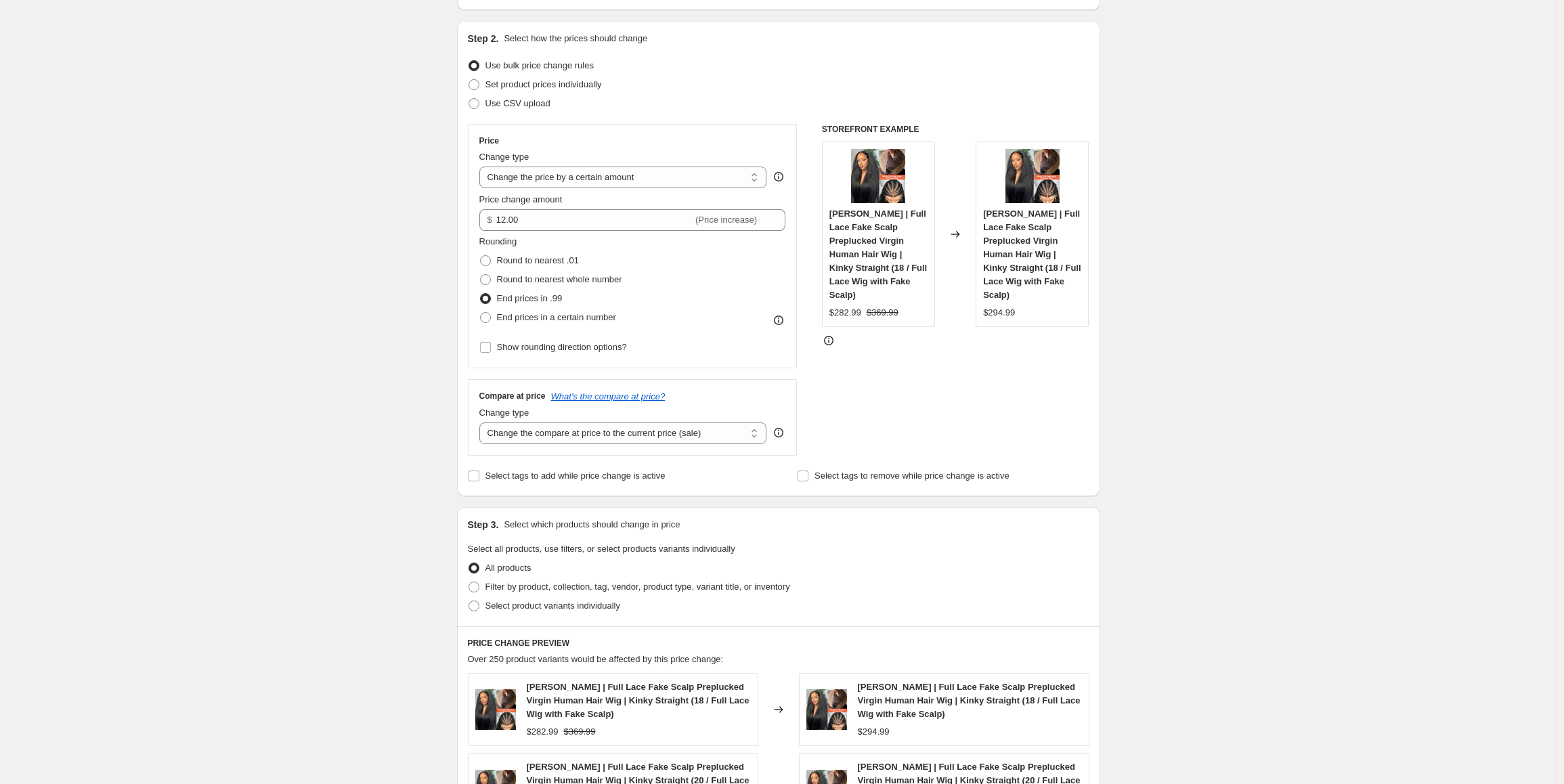
scroll to position [135, 0]
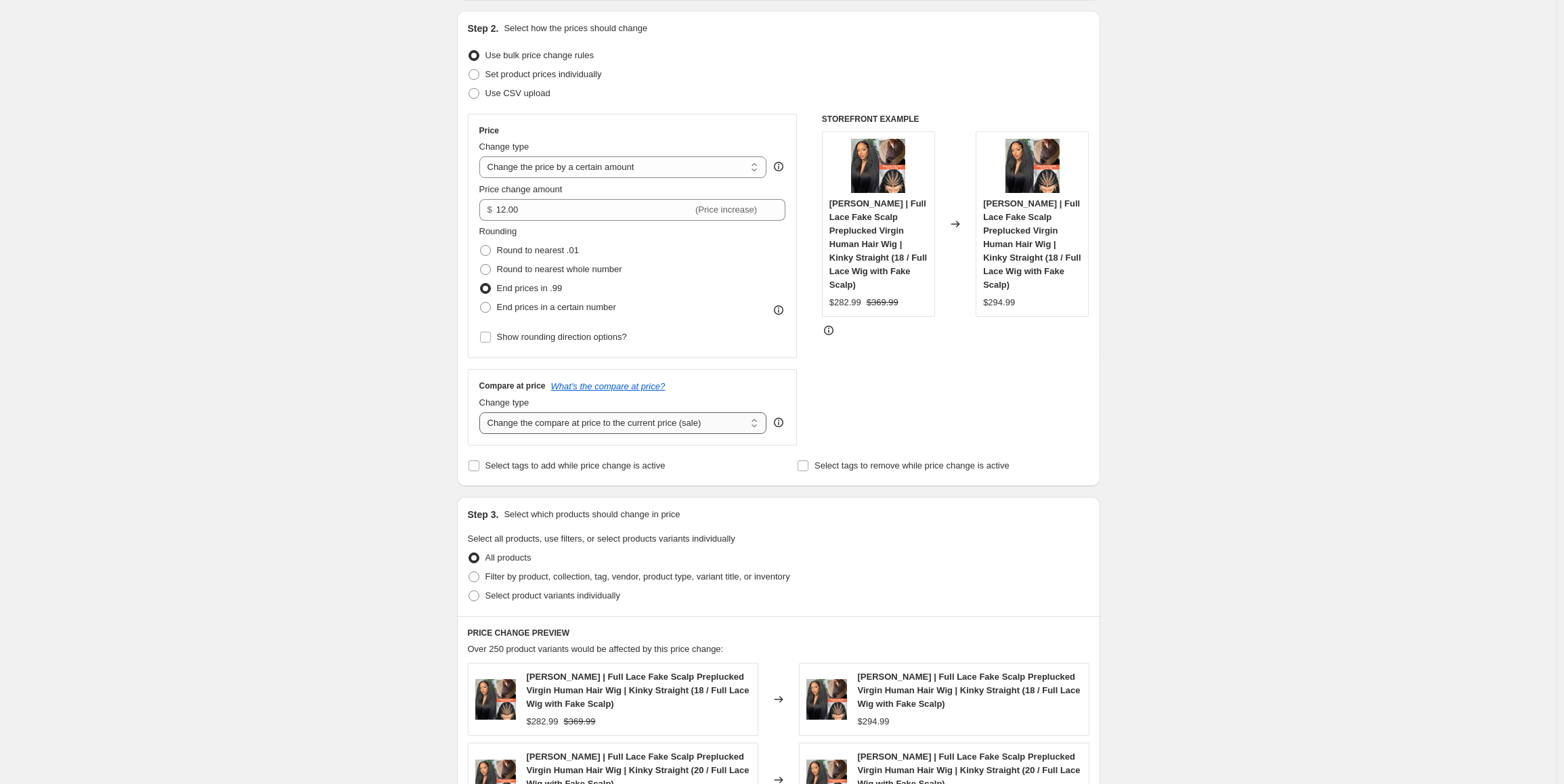
click at [692, 429] on select "Change the compare at price to the current price (sale) Change the compare at p…" at bounding box center [623, 423] width 288 height 21
select select "no_change"
click at [482, 413] on select "Change the compare at price to the current price (sale) Change the compare at p…" at bounding box center [623, 423] width 288 height 21
click at [479, 578] on span at bounding box center [474, 577] width 11 height 11
click at [469, 572] on input "Filter by product, collection, tag, vendor, product type, variant title, or inv…" at bounding box center [469, 572] width 1 height 1
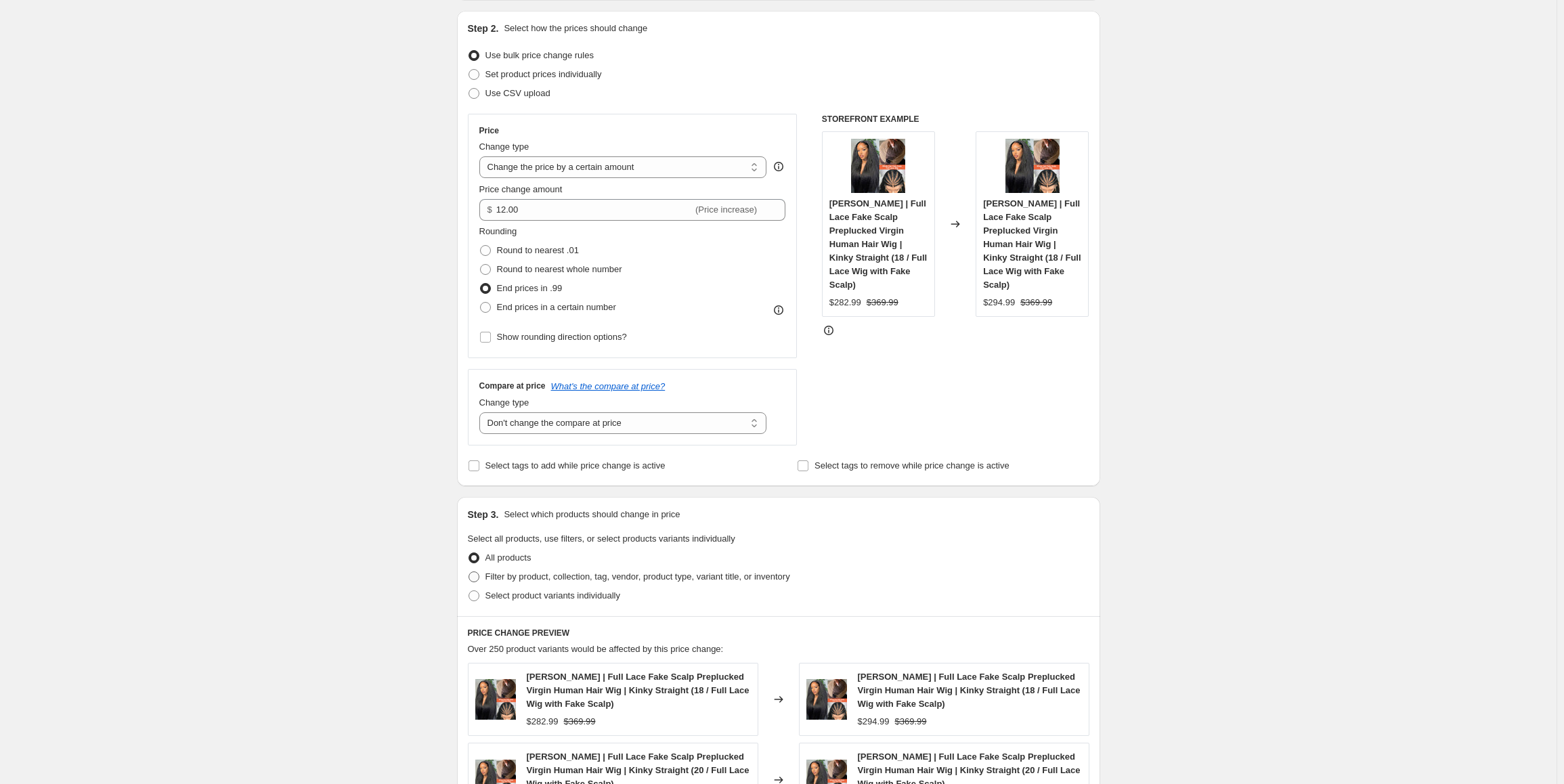
radio input "true"
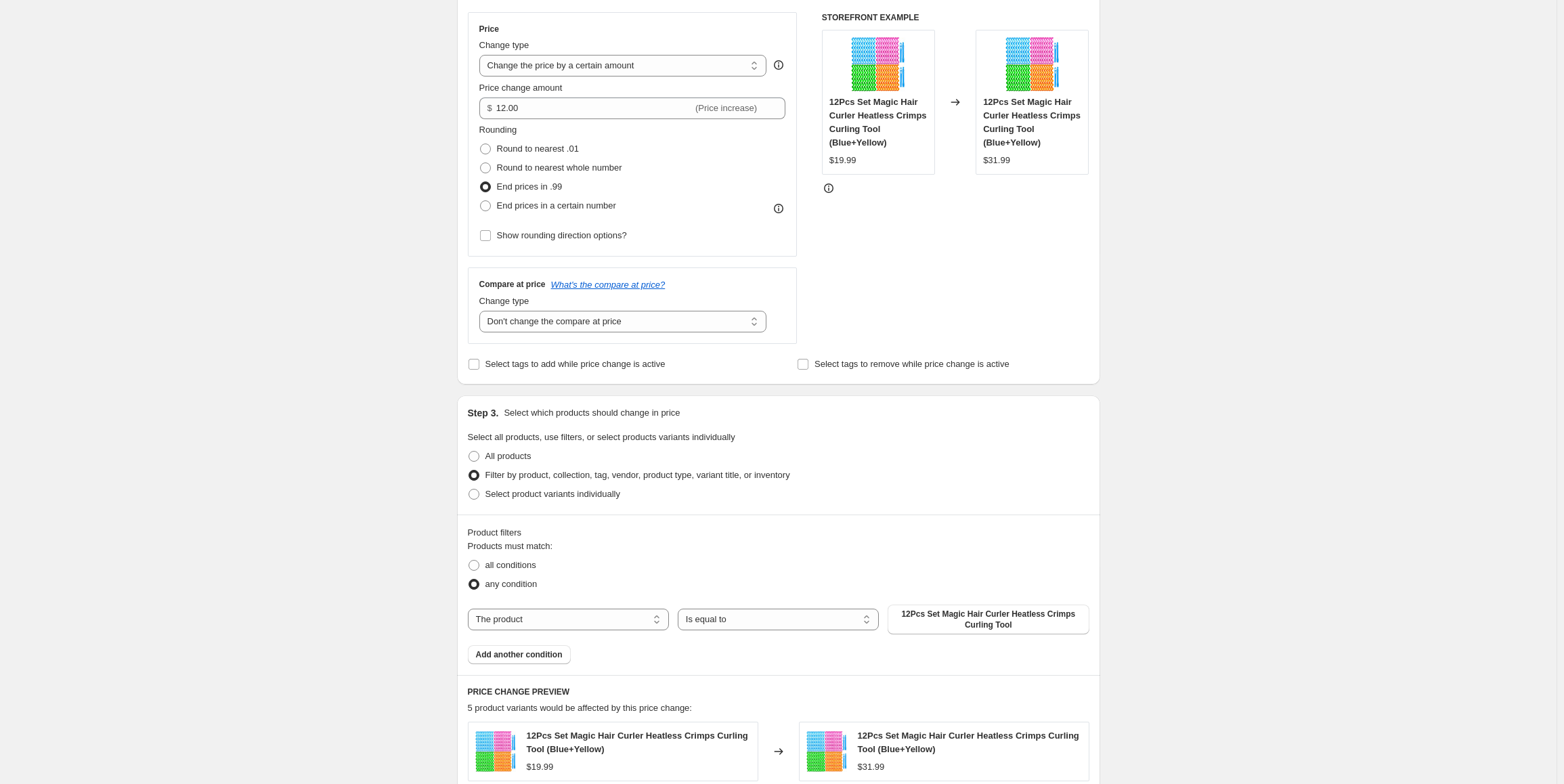
scroll to position [339, 0]
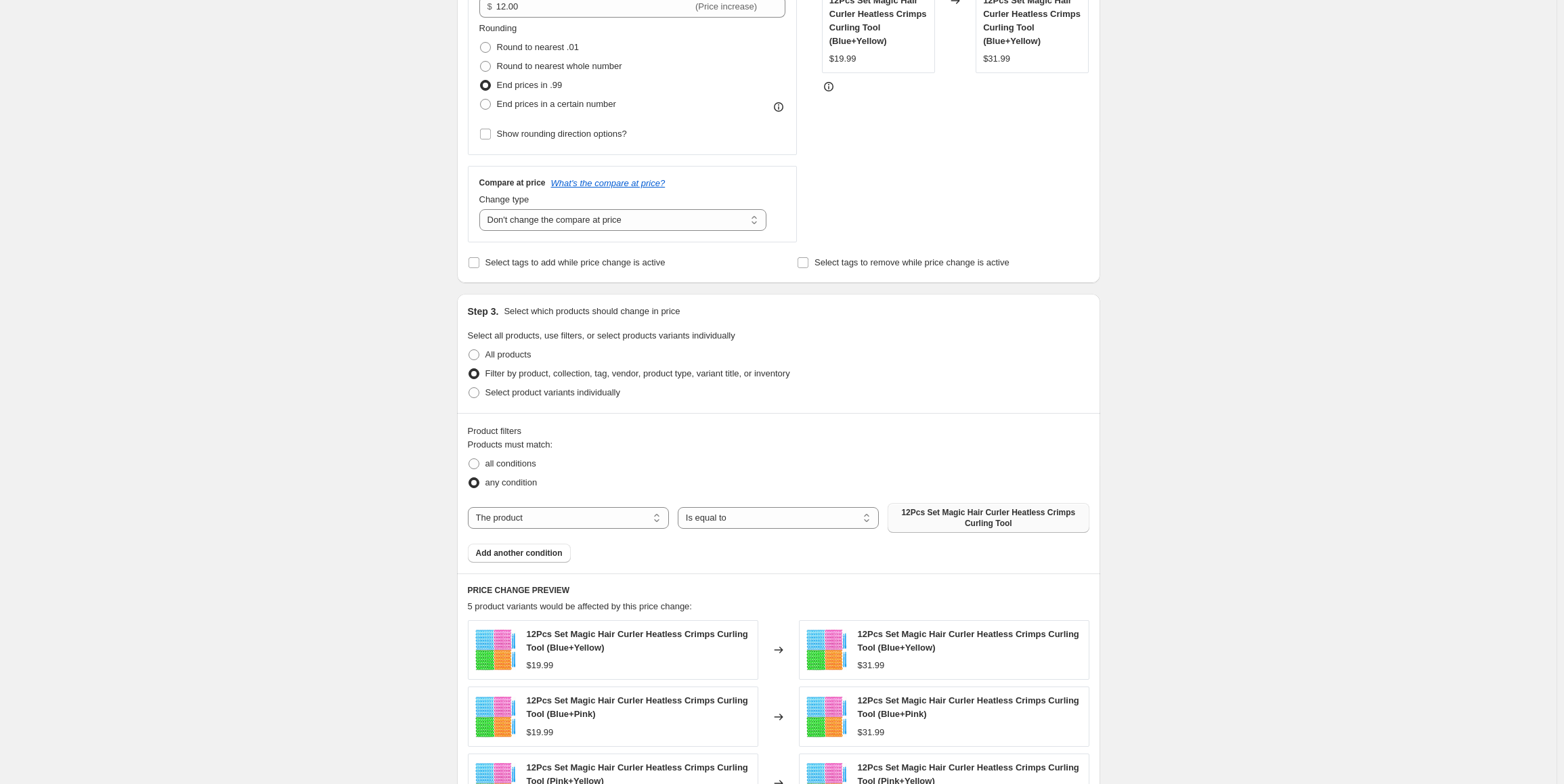
click at [947, 521] on span "12Pcs Set Magic Hair Curler Heatless Crimps Curling Tool" at bounding box center [988, 518] width 185 height 21
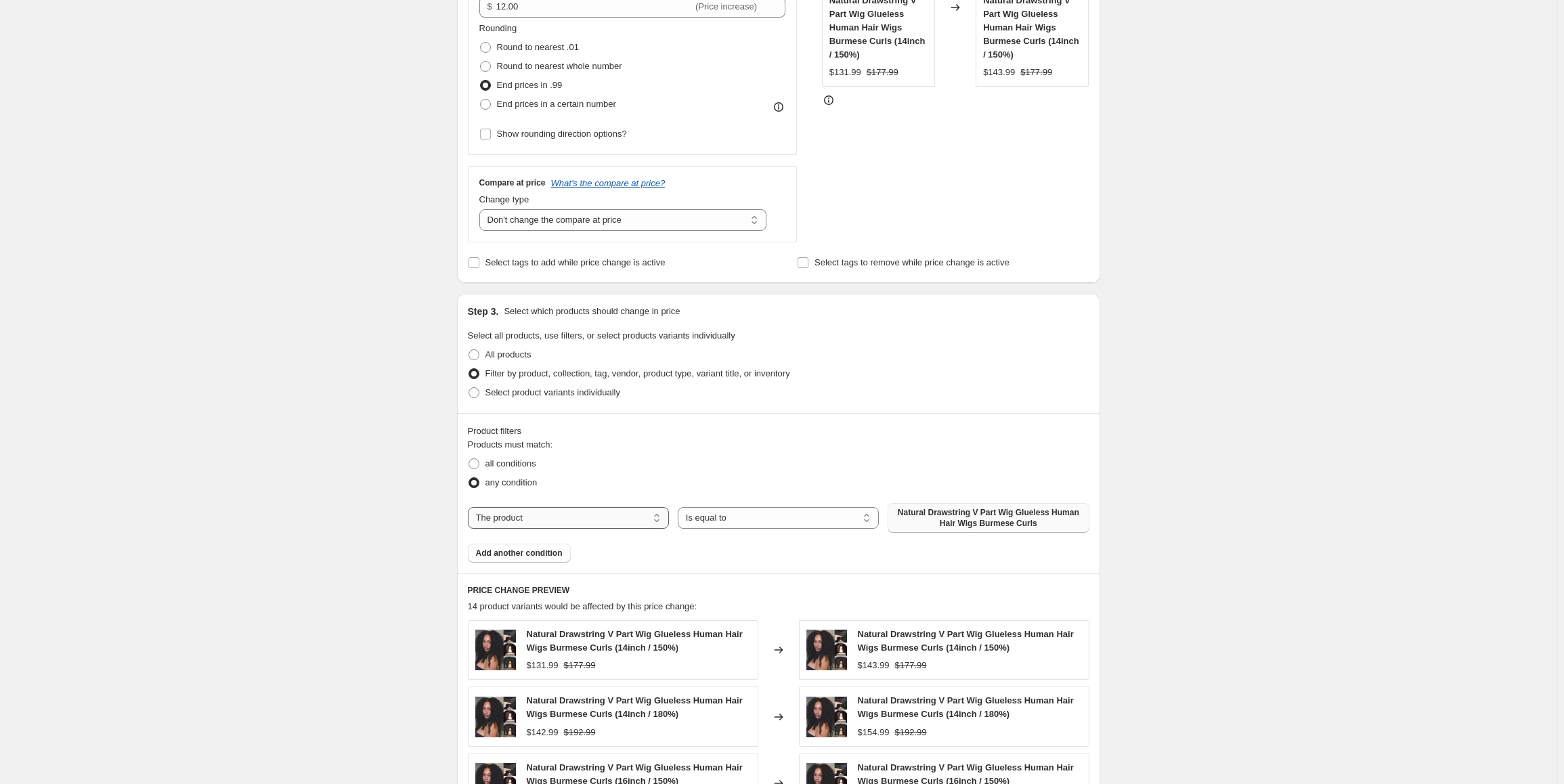
click at [564, 522] on select "The product The product's collection The product's tag The product's vendor The…" at bounding box center [568, 518] width 201 height 21
click at [658, 463] on div "all conditions" at bounding box center [778, 463] width 621 height 19
click at [533, 553] on span "Add another condition" at bounding box center [519, 553] width 86 height 11
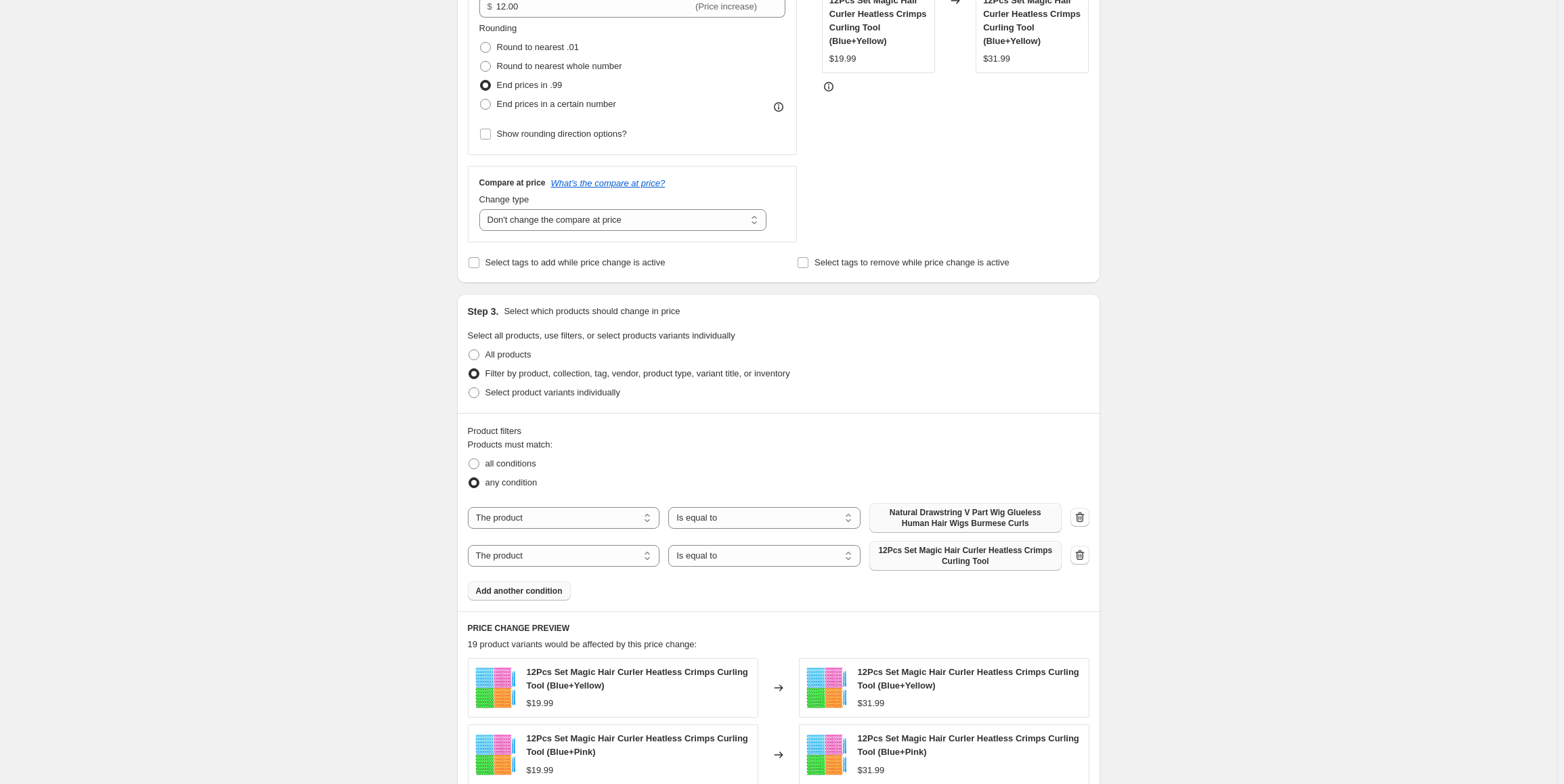
click at [991, 568] on button "12Pcs Set Magic Hair Curler Heatless Crimps Curling Tool" at bounding box center [965, 556] width 193 height 30
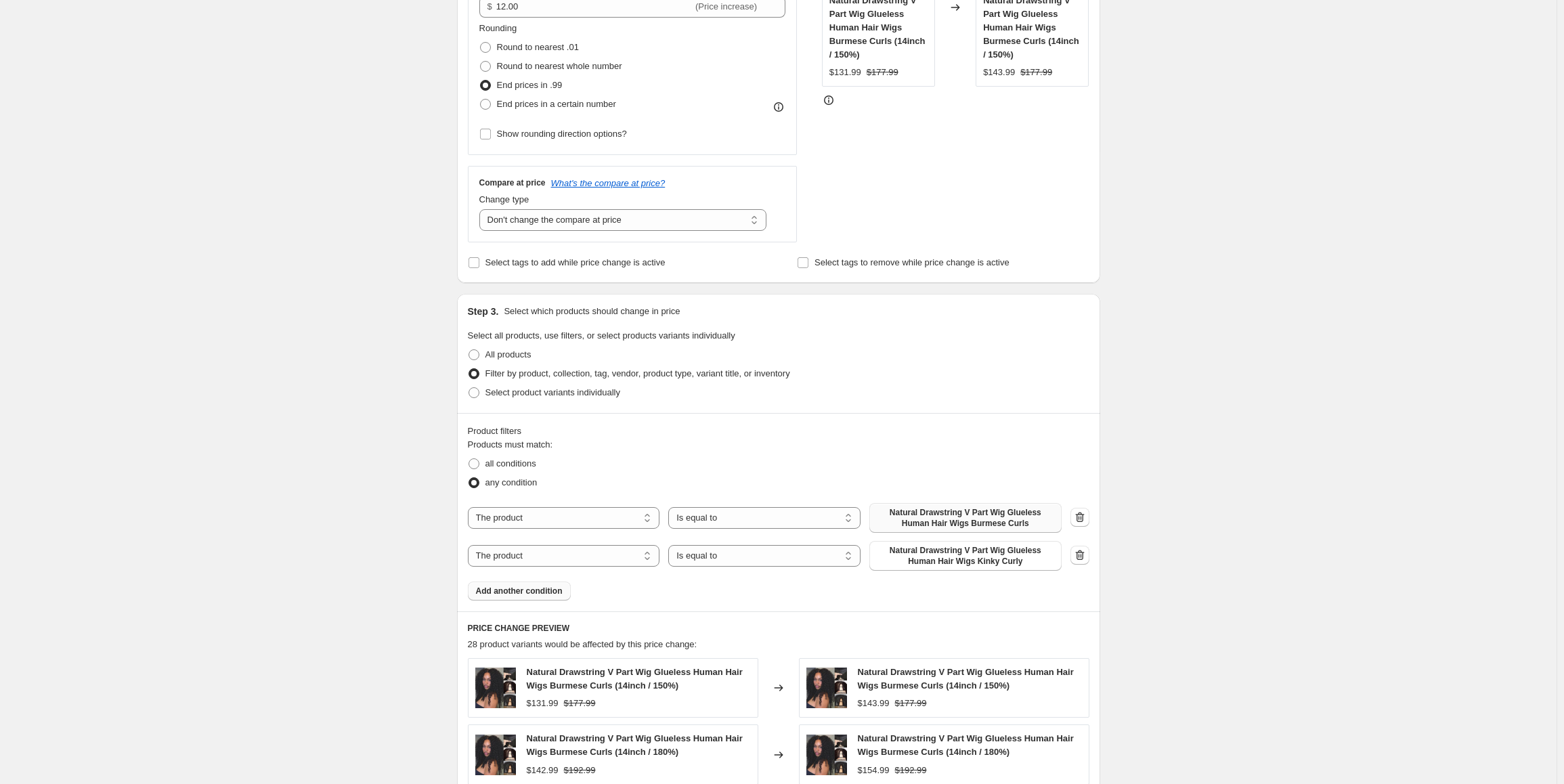
click at [555, 589] on span "Add another condition" at bounding box center [519, 591] width 86 height 11
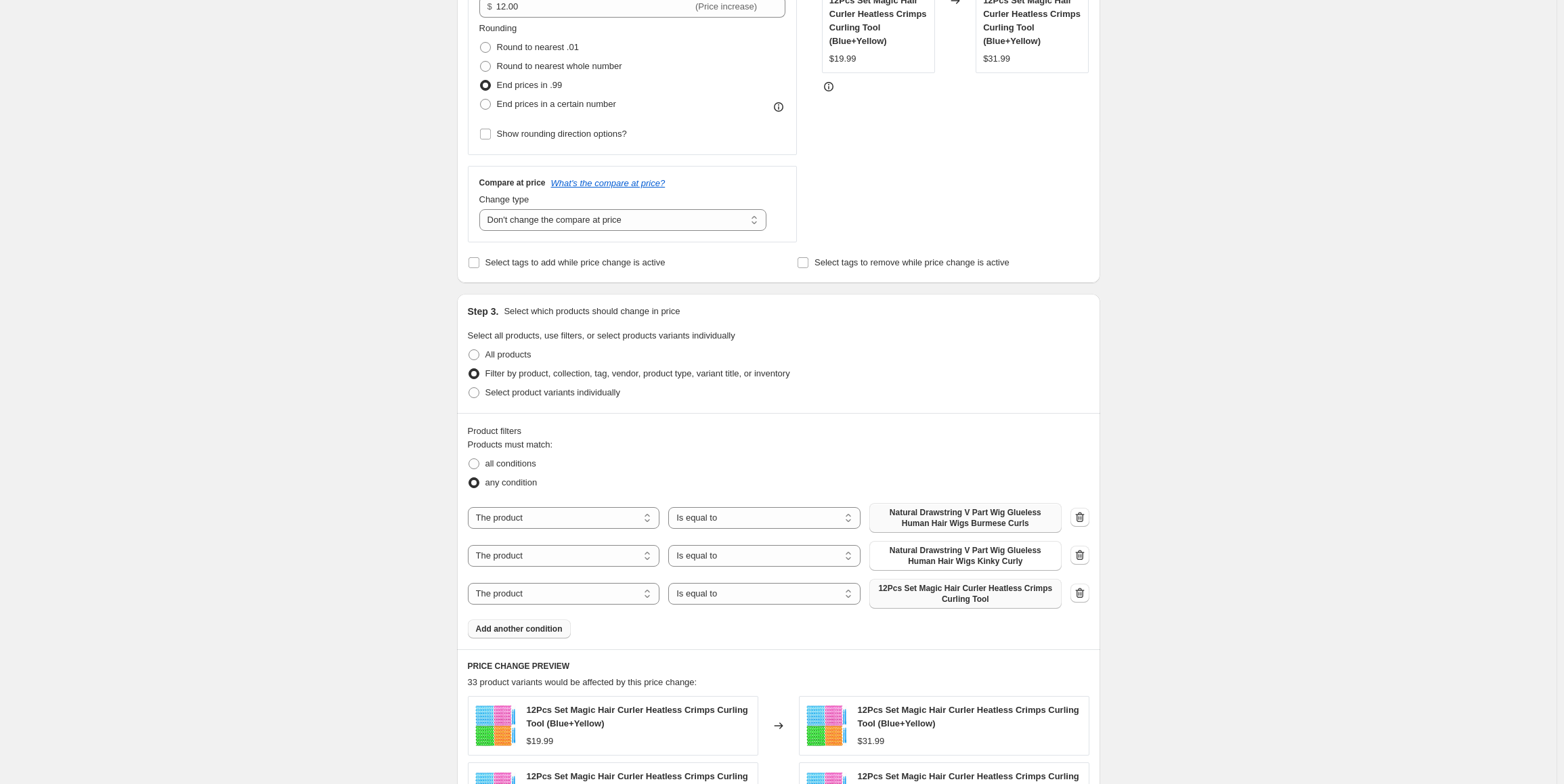
click at [939, 600] on span "12Pcs Set Magic Hair Curler Heatless Crimps Curling Tool" at bounding box center [965, 594] width 176 height 21
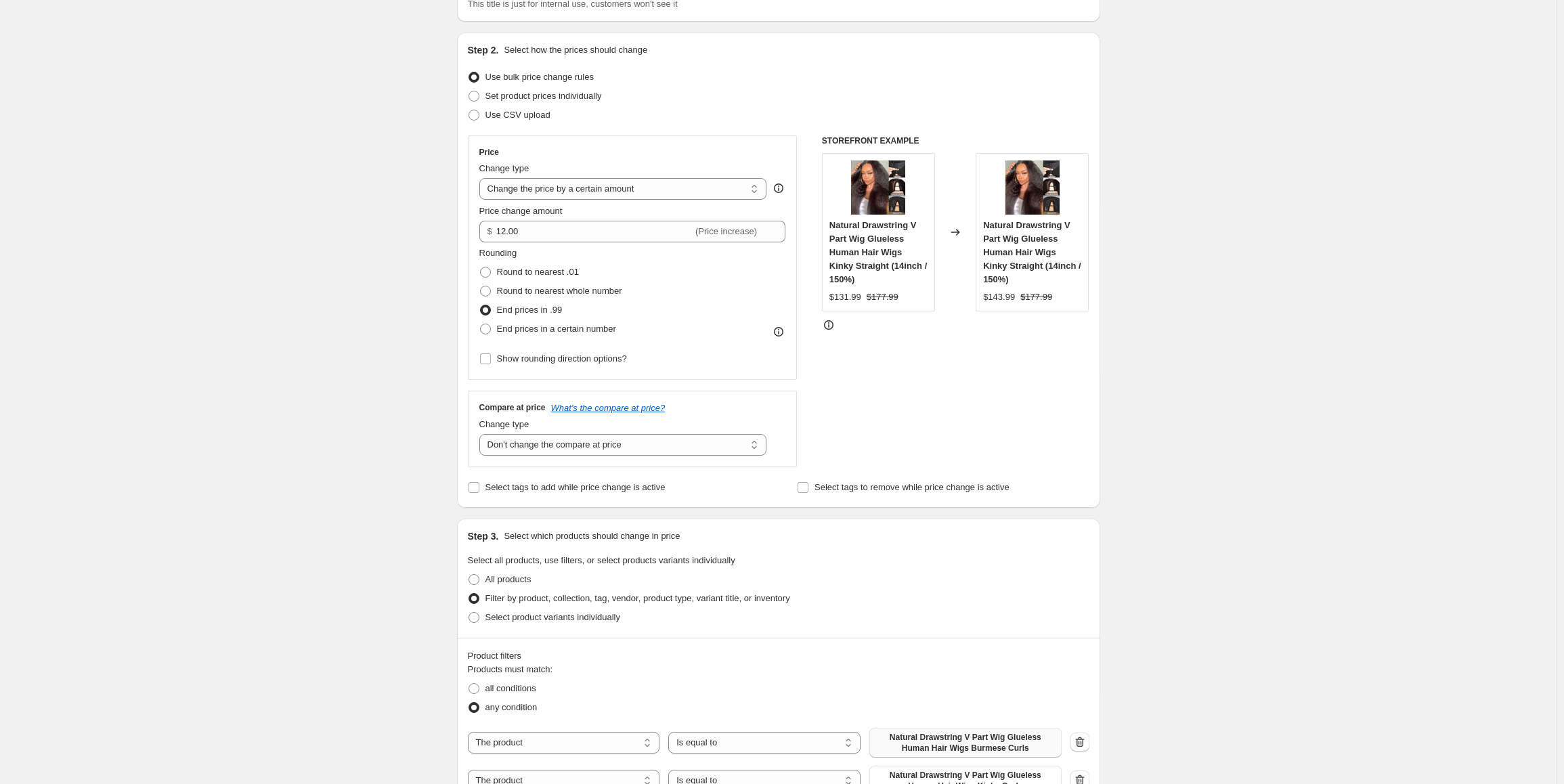
scroll to position [0, 0]
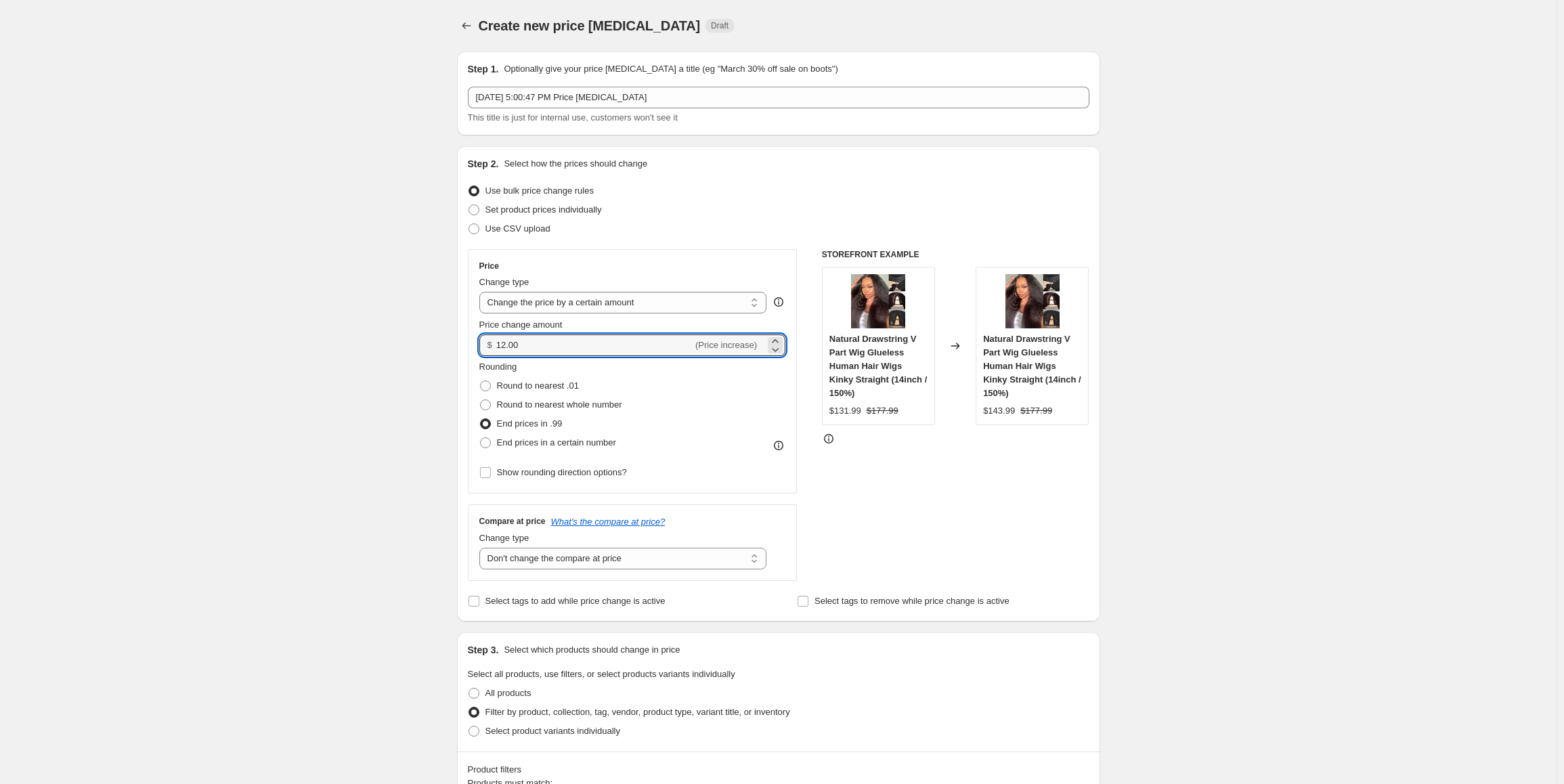
drag, startPoint x: 521, startPoint y: 343, endPoint x: 488, endPoint y: 341, distance: 33.1
click at [488, 342] on div "$ 12.00 (Price increase)" at bounding box center [632, 345] width 307 height 21
type input "10.00"
drag, startPoint x: 1256, startPoint y: 513, endPoint x: 1235, endPoint y: 511, distance: 21.1
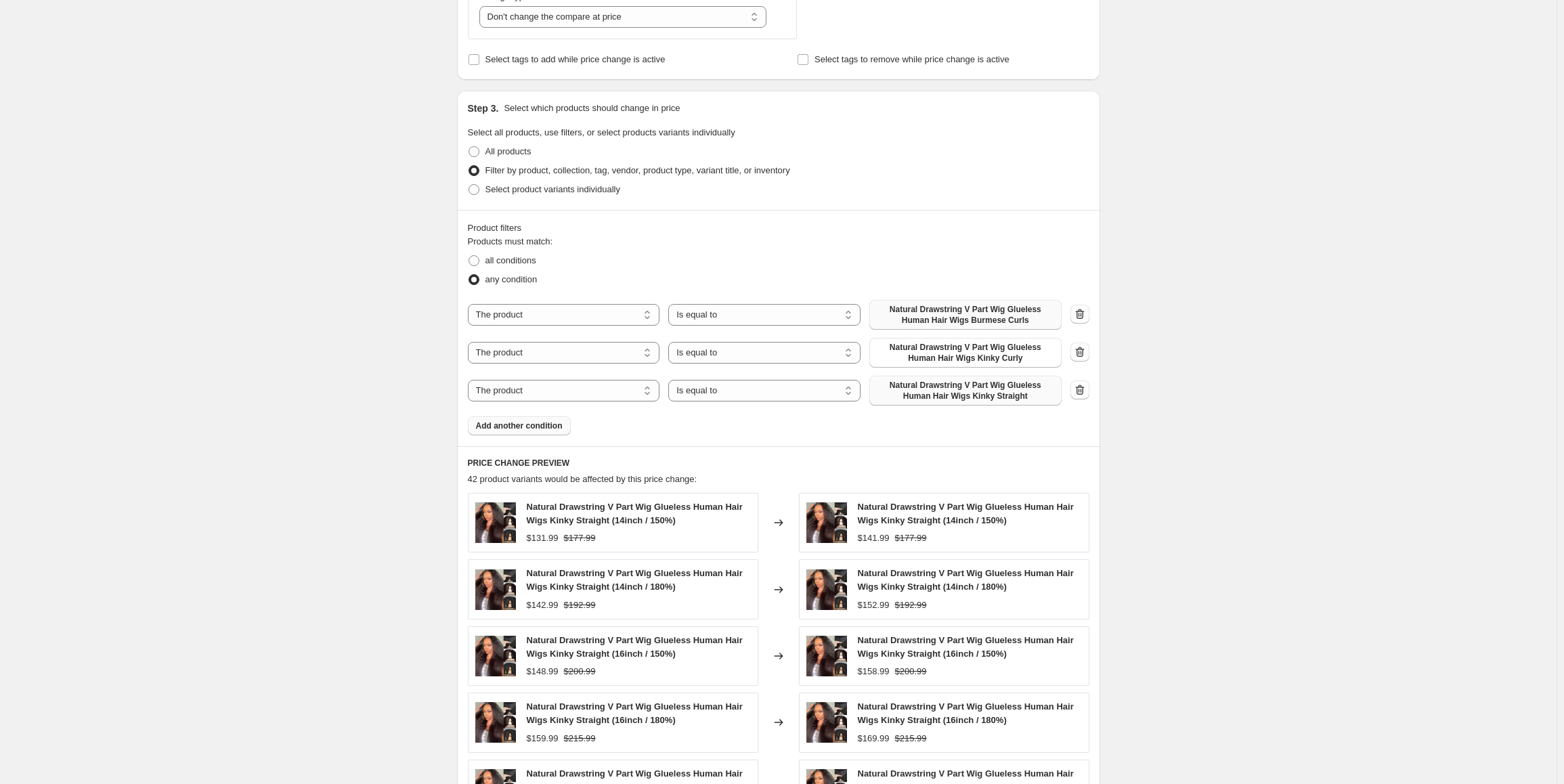
scroll to position [828, 0]
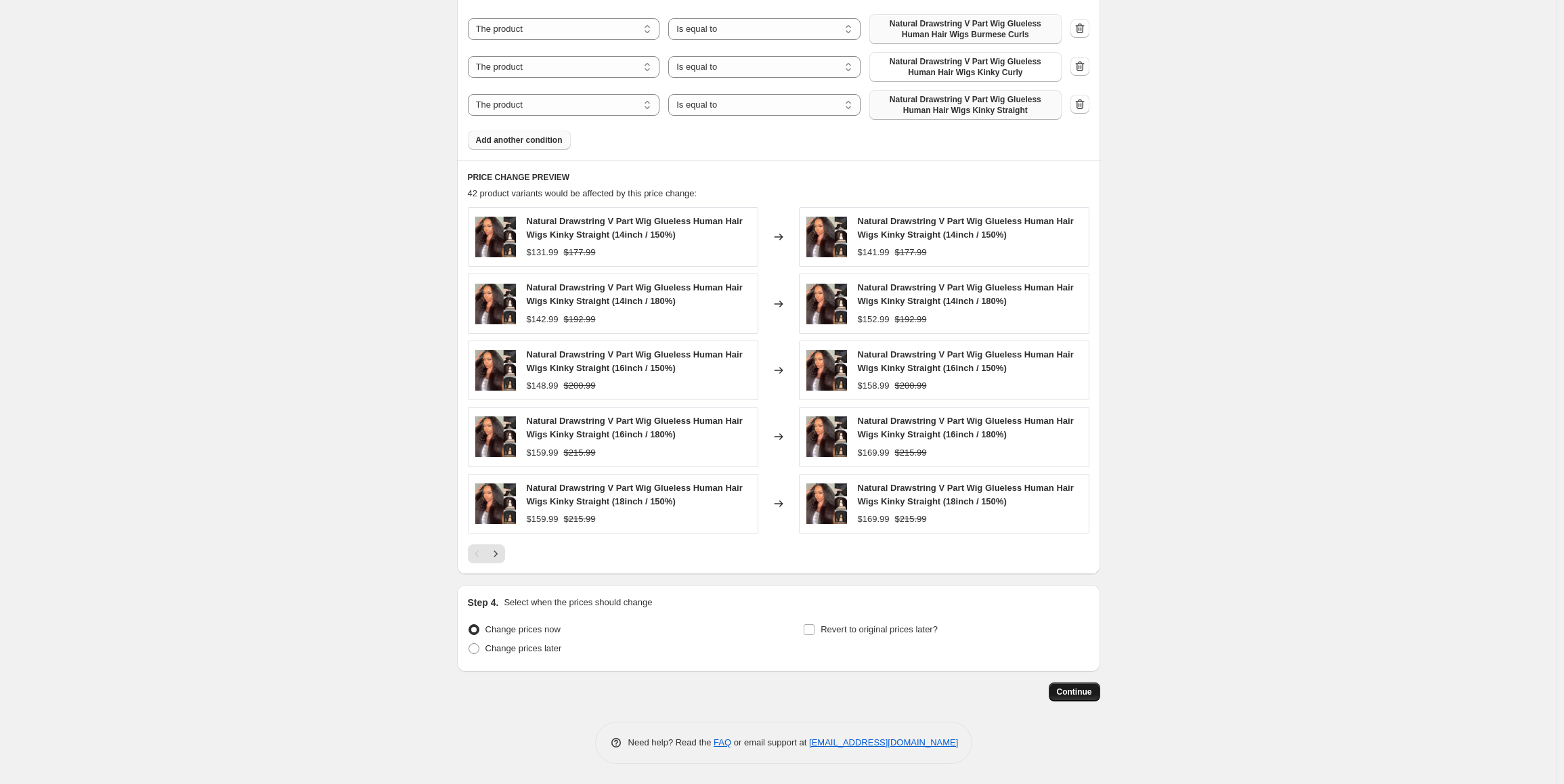
click at [1071, 692] on span "Continue" at bounding box center [1075, 692] width 35 height 11
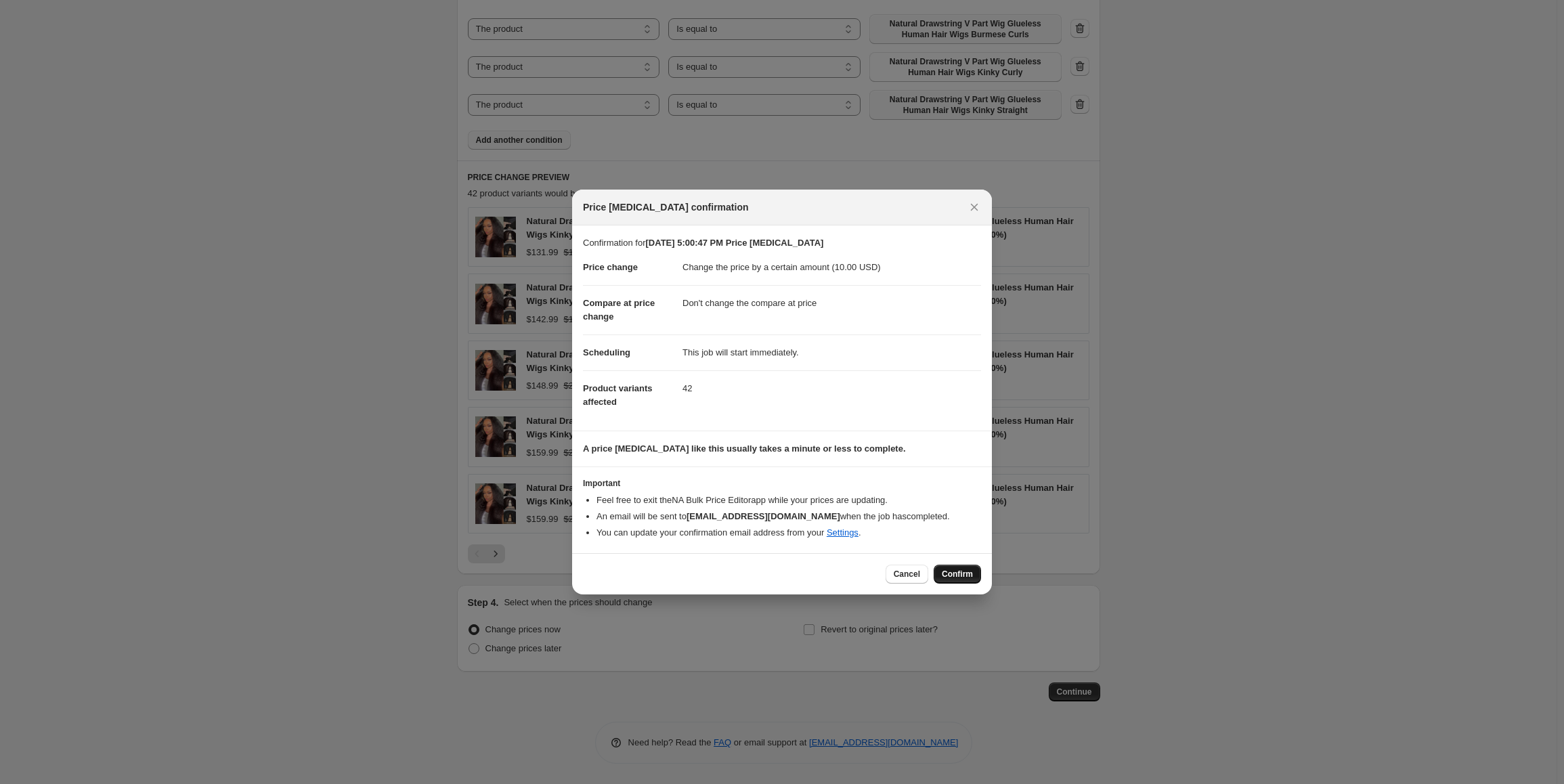
click at [958, 578] on span "Confirm" at bounding box center [957, 574] width 31 height 11
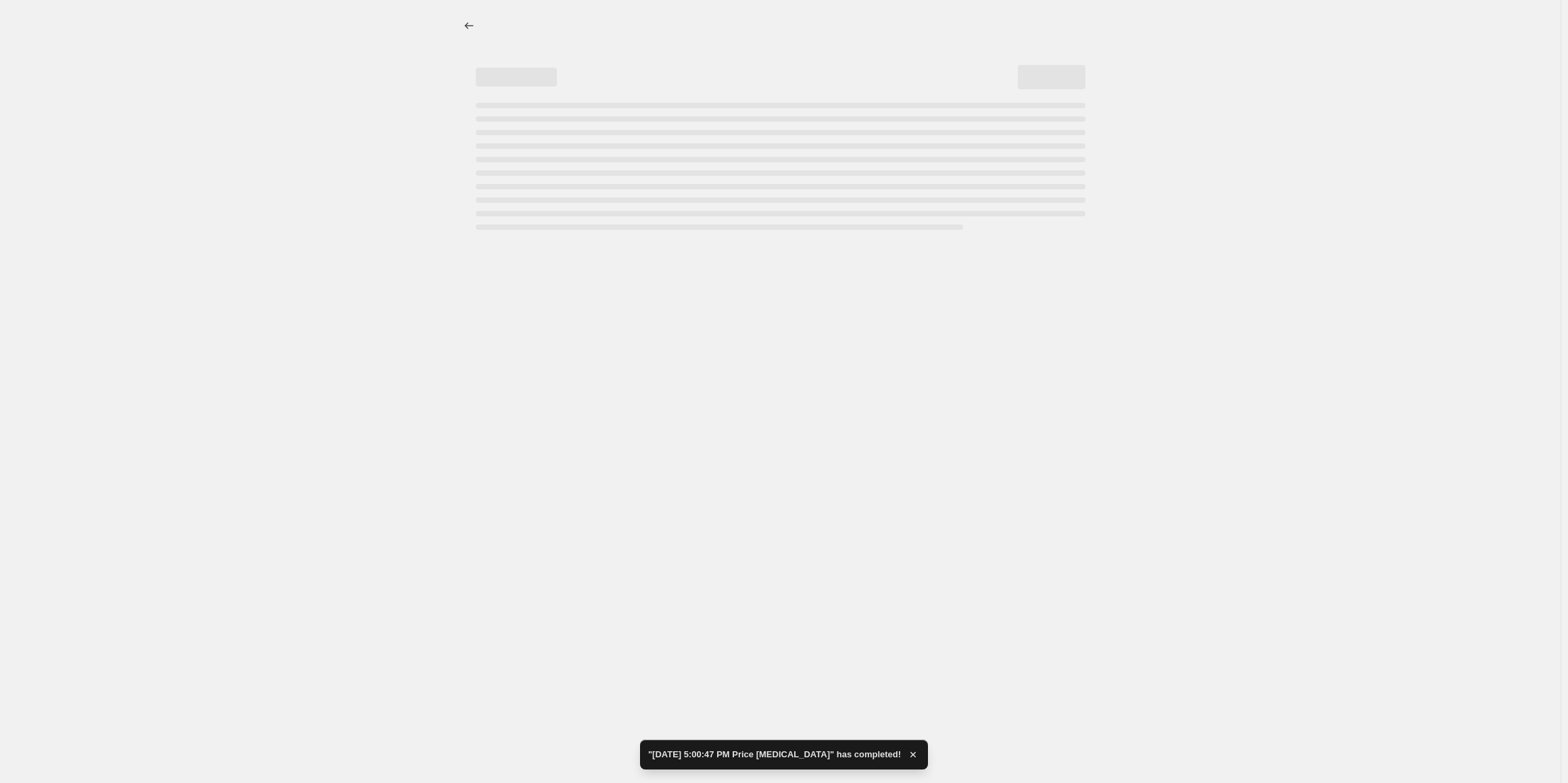
select select "by"
select select "no_change"
